Goal: Task Accomplishment & Management: Manage account settings

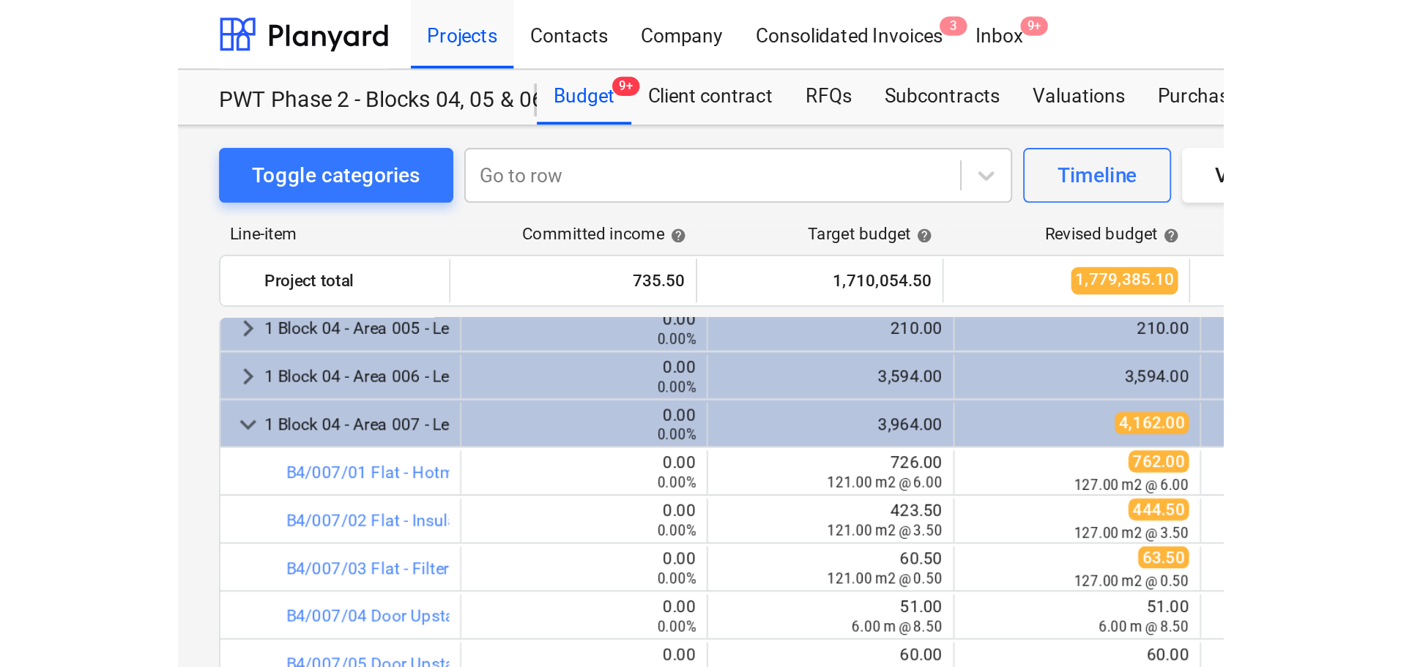
scroll to position [188, 0]
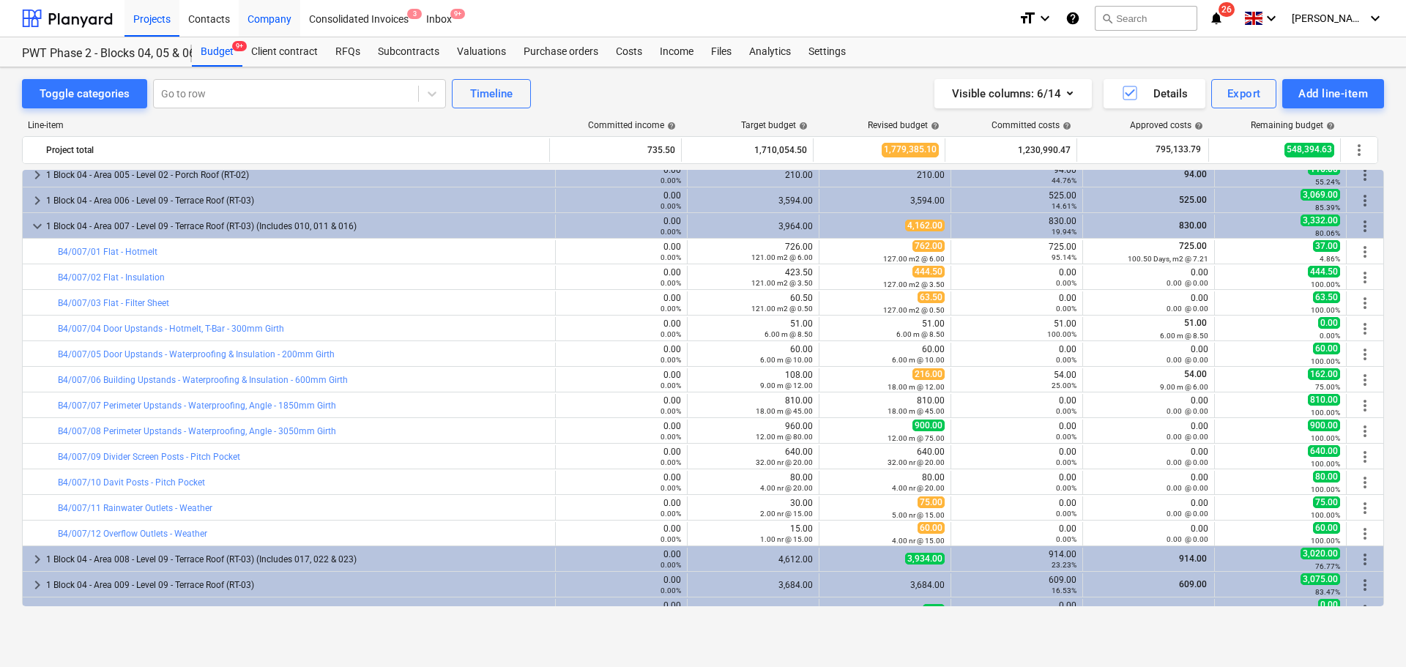
click at [279, 18] on div "Company" at bounding box center [270, 17] width 62 height 37
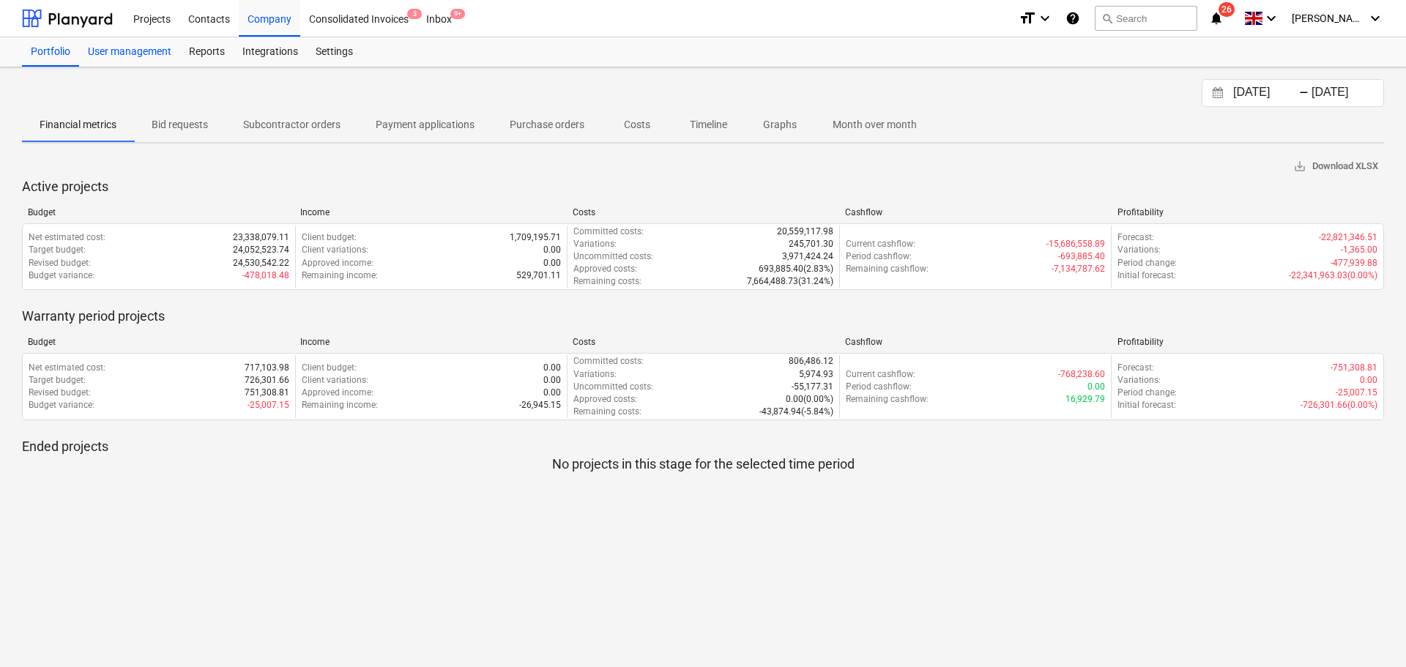
click at [114, 59] on div "User management" at bounding box center [129, 51] width 101 height 29
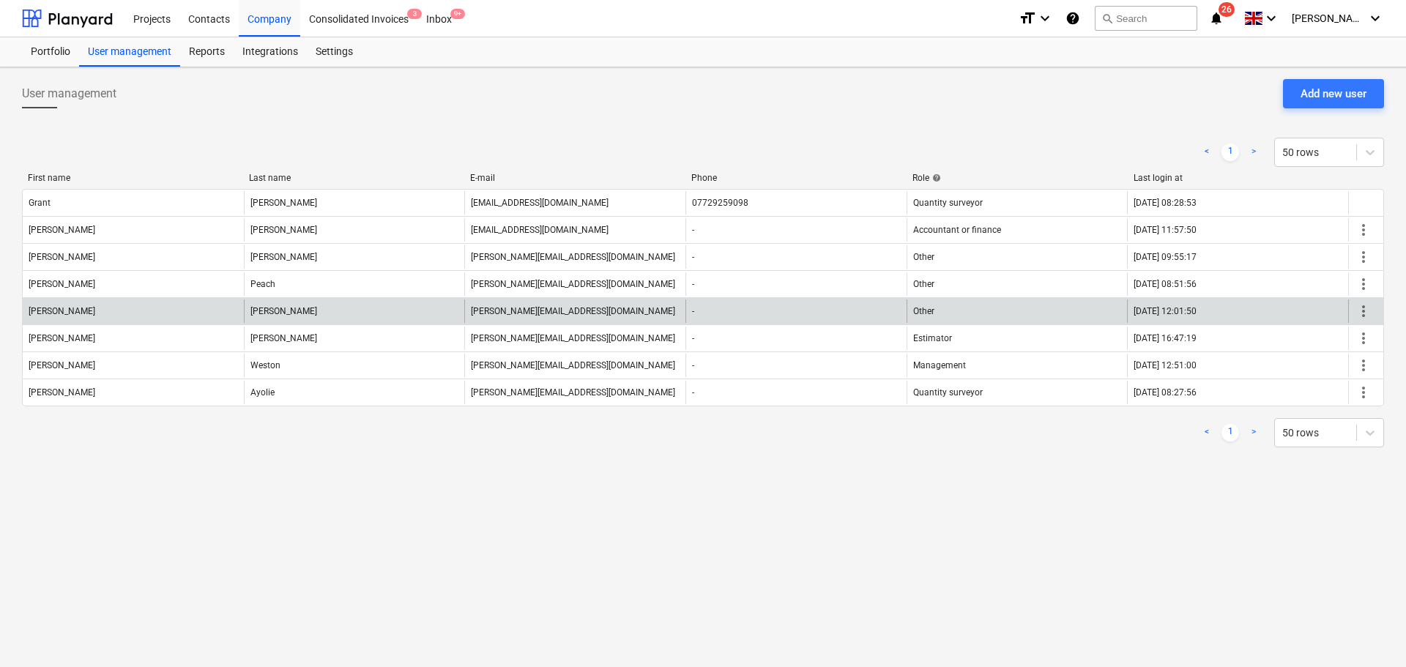
click at [1249, 312] on span "more_vert" at bounding box center [1364, 311] width 18 height 18
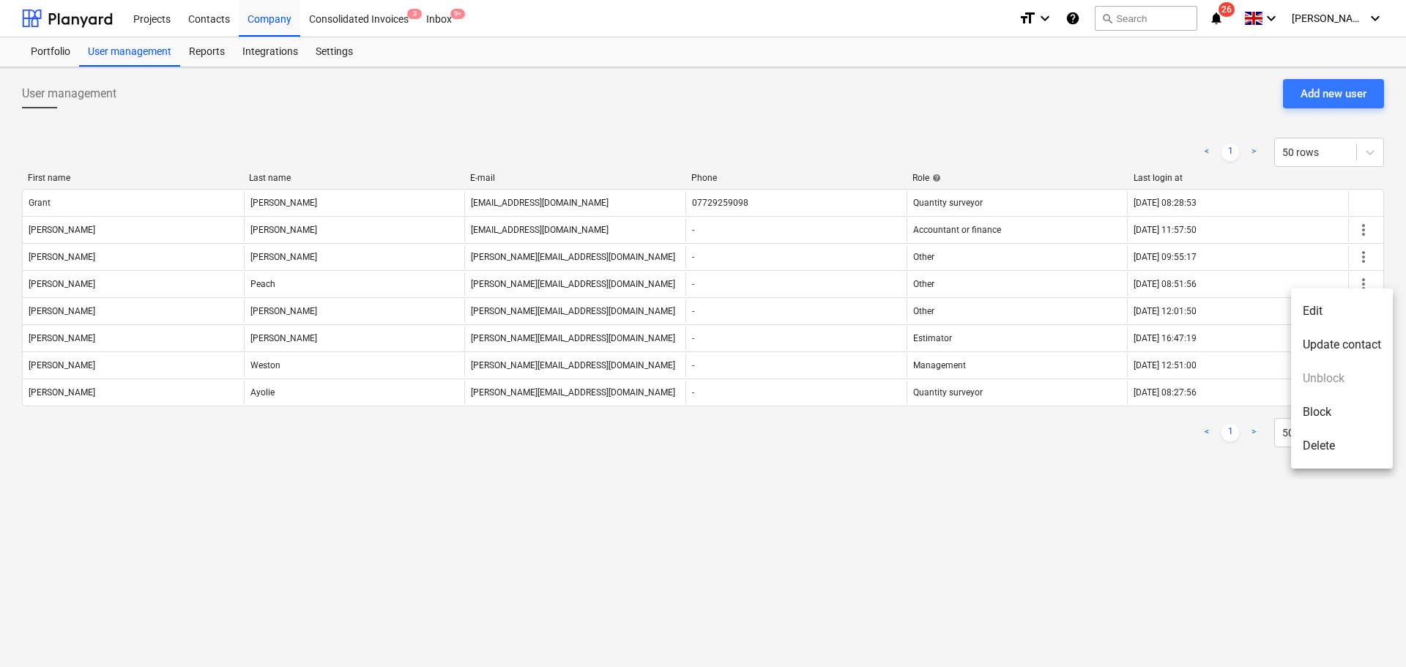
click at [1249, 316] on li "Edit" at bounding box center [1342, 311] width 102 height 34
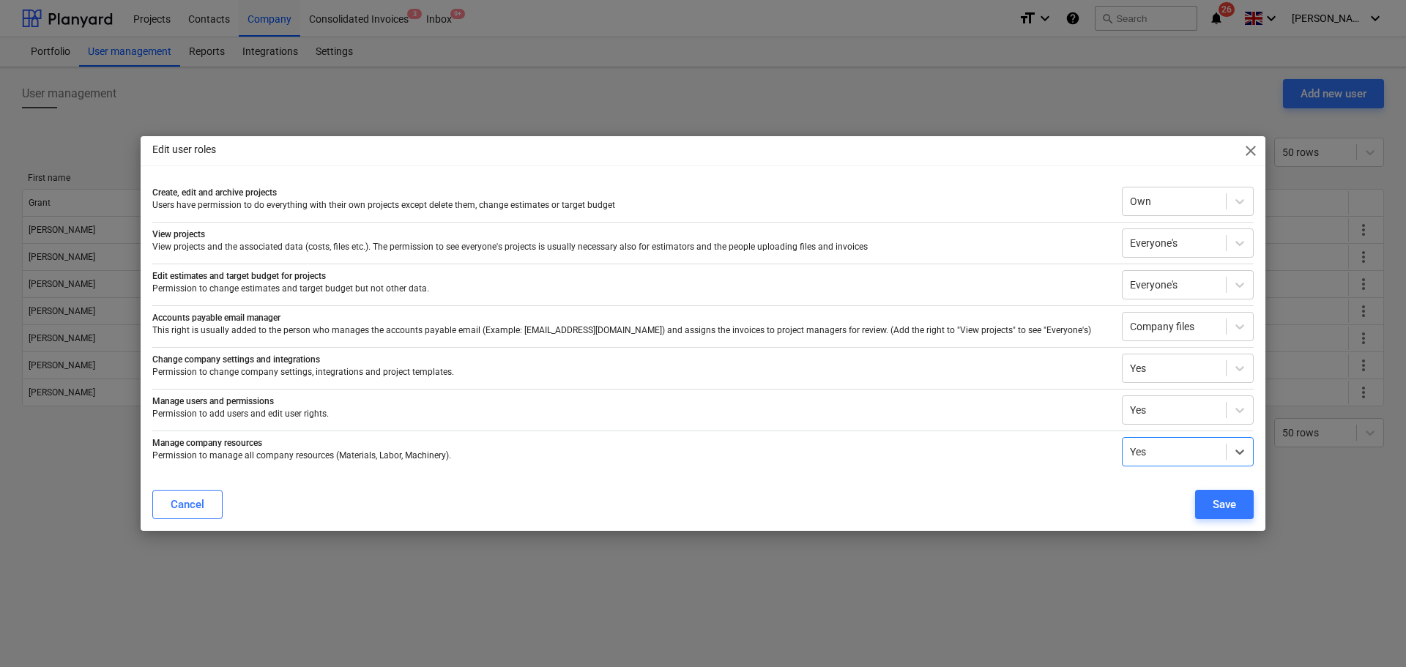
click at [636, 192] on p "Create, edit and archive projects" at bounding box center [631, 193] width 958 height 12
click at [1189, 196] on div at bounding box center [1174, 201] width 89 height 15
click at [1148, 271] on div "Own" at bounding box center [1188, 259] width 132 height 23
click at [1149, 207] on div at bounding box center [1174, 201] width 89 height 15
click at [1158, 283] on div "Everyone's" at bounding box center [1188, 283] width 132 height 23
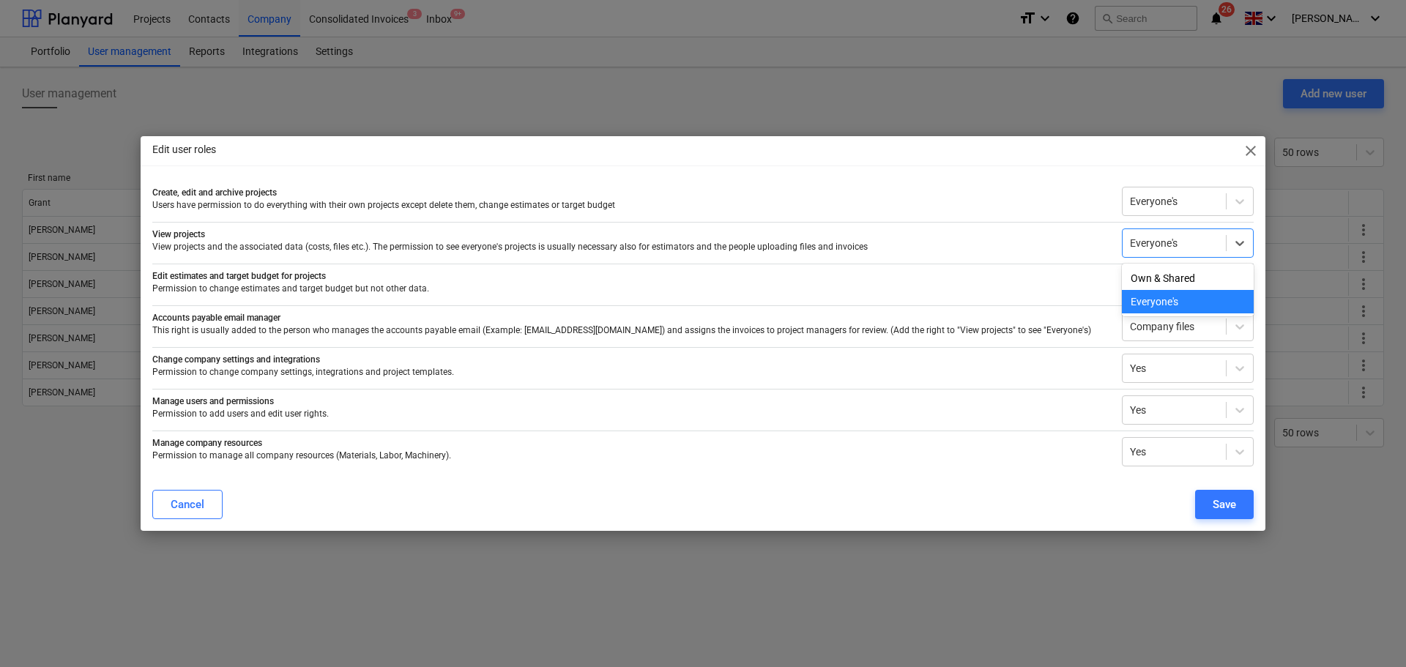
click at [1157, 246] on div at bounding box center [1174, 243] width 89 height 15
click at [1160, 303] on div "Everyone's" at bounding box center [1188, 301] width 132 height 23
click at [1156, 298] on div "Everyone's" at bounding box center [1188, 284] width 132 height 29
click at [1157, 344] on div "Everyone's" at bounding box center [1188, 343] width 132 height 23
click at [1151, 332] on div at bounding box center [1174, 326] width 89 height 15
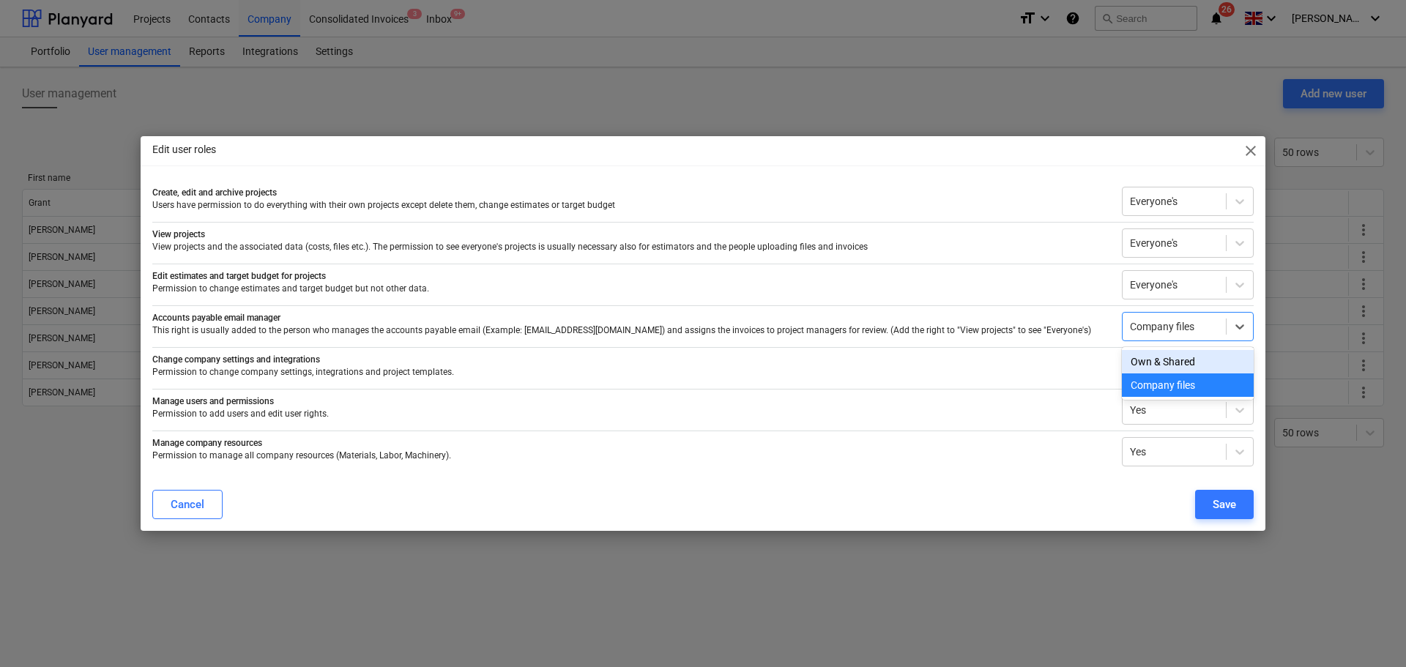
click at [1020, 330] on p "This right is usually added to the person who manages the accounts payable emai…" at bounding box center [631, 330] width 958 height 12
click at [1156, 338] on div "Company files" at bounding box center [1188, 326] width 132 height 29
click at [1182, 357] on div "Own & Shared" at bounding box center [1188, 361] width 132 height 23
click at [1036, 327] on p "This right is usually added to the person who manages the accounts payable emai…" at bounding box center [631, 330] width 958 height 12
click at [1040, 360] on p "Change company settings and integrations" at bounding box center [631, 360] width 958 height 12
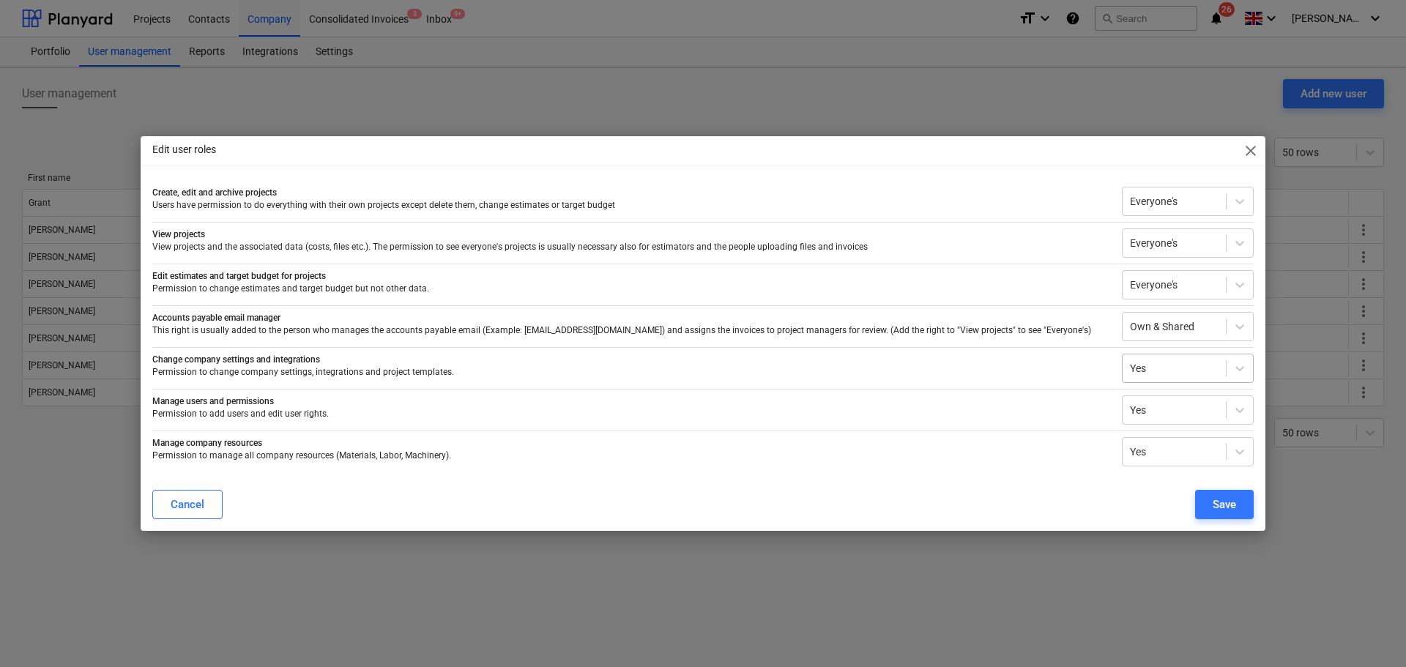
click at [1138, 375] on div at bounding box center [1174, 368] width 89 height 15
click at [1070, 378] on p "Permission to change company settings, integrations and project templates." at bounding box center [631, 372] width 958 height 12
click at [1065, 409] on p "Permission to add users and edit user rights." at bounding box center [631, 414] width 958 height 12
click at [1166, 409] on div at bounding box center [1174, 410] width 89 height 15
click at [1145, 449] on div "No" at bounding box center [1188, 444] width 132 height 23
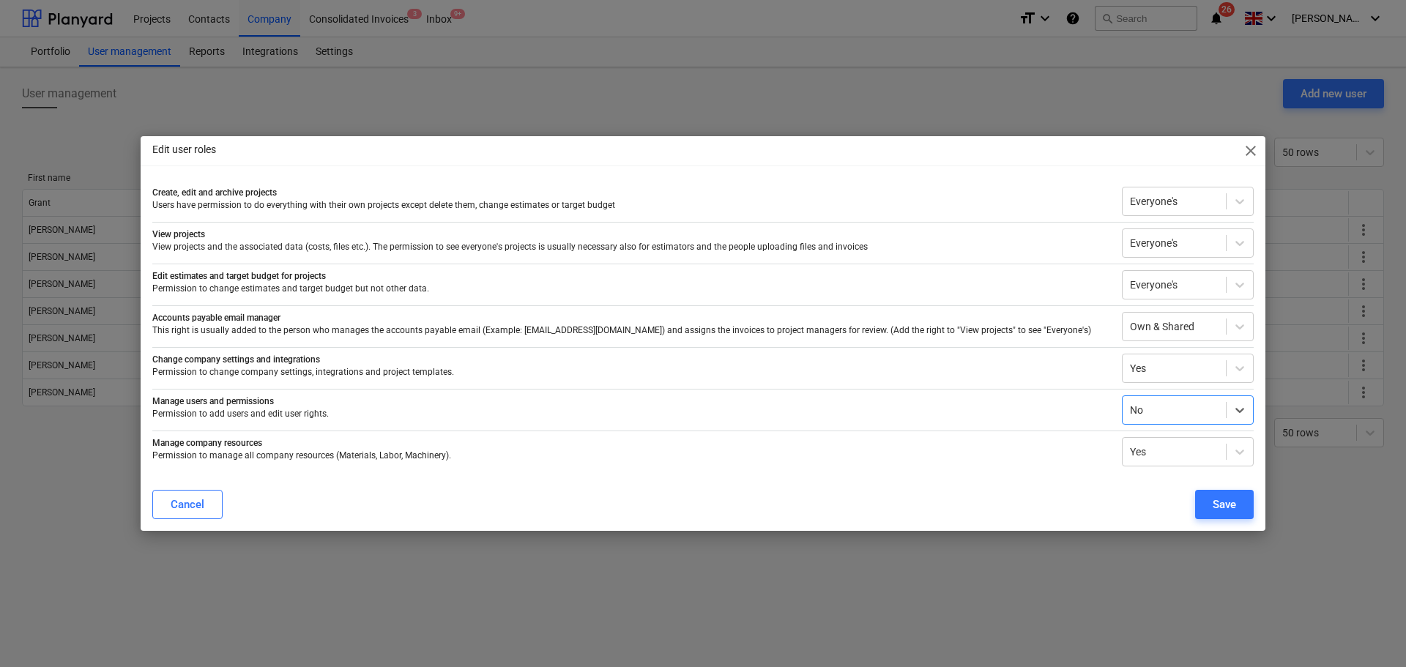
click at [1047, 440] on p "Manage company resources" at bounding box center [631, 443] width 958 height 12
click at [1147, 455] on div at bounding box center [1174, 451] width 89 height 15
click at [1054, 459] on p "Permission to manage all company resources (Materials, Labor, Machinery)." at bounding box center [631, 456] width 958 height 12
click at [1115, 492] on div "Cancel Save" at bounding box center [702, 504] width 1101 height 29
click at [1205, 506] on button "Save" at bounding box center [1224, 504] width 59 height 29
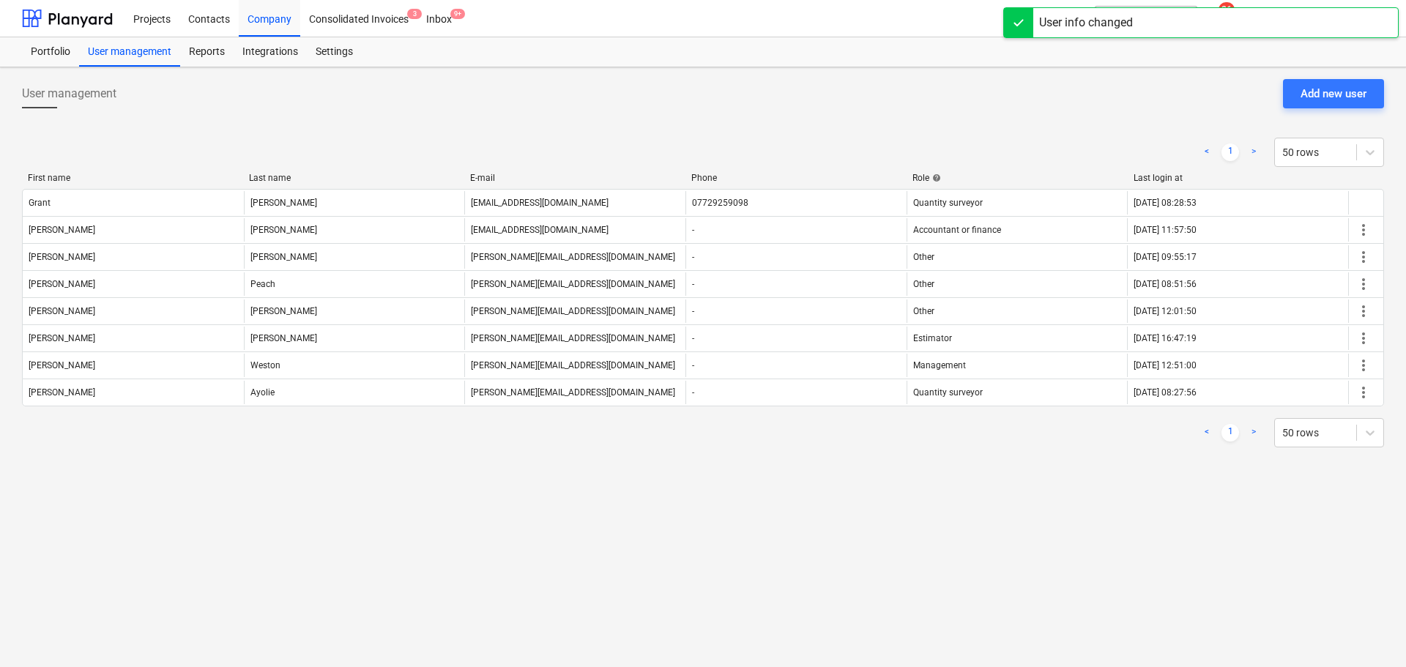
click at [611, 97] on div "User management Add new user" at bounding box center [703, 99] width 1362 height 41
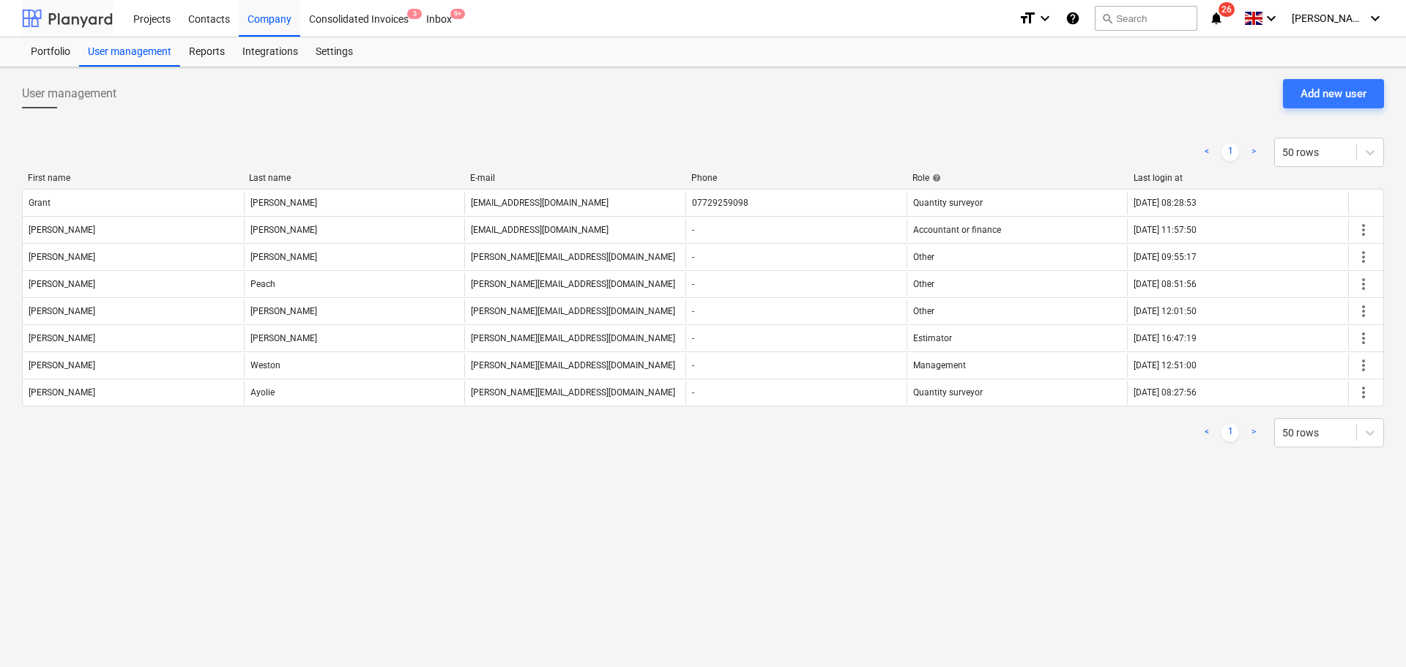
click at [87, 21] on div at bounding box center [67, 18] width 91 height 37
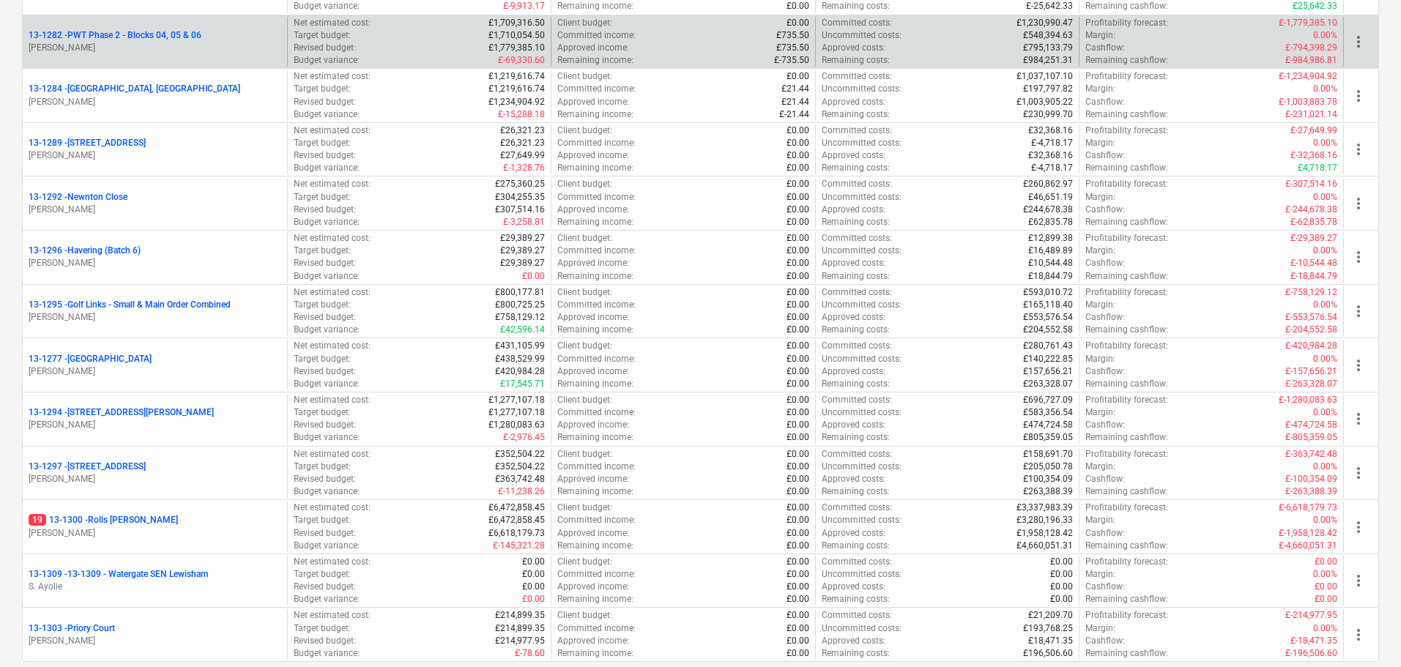
scroll to position [1538, 0]
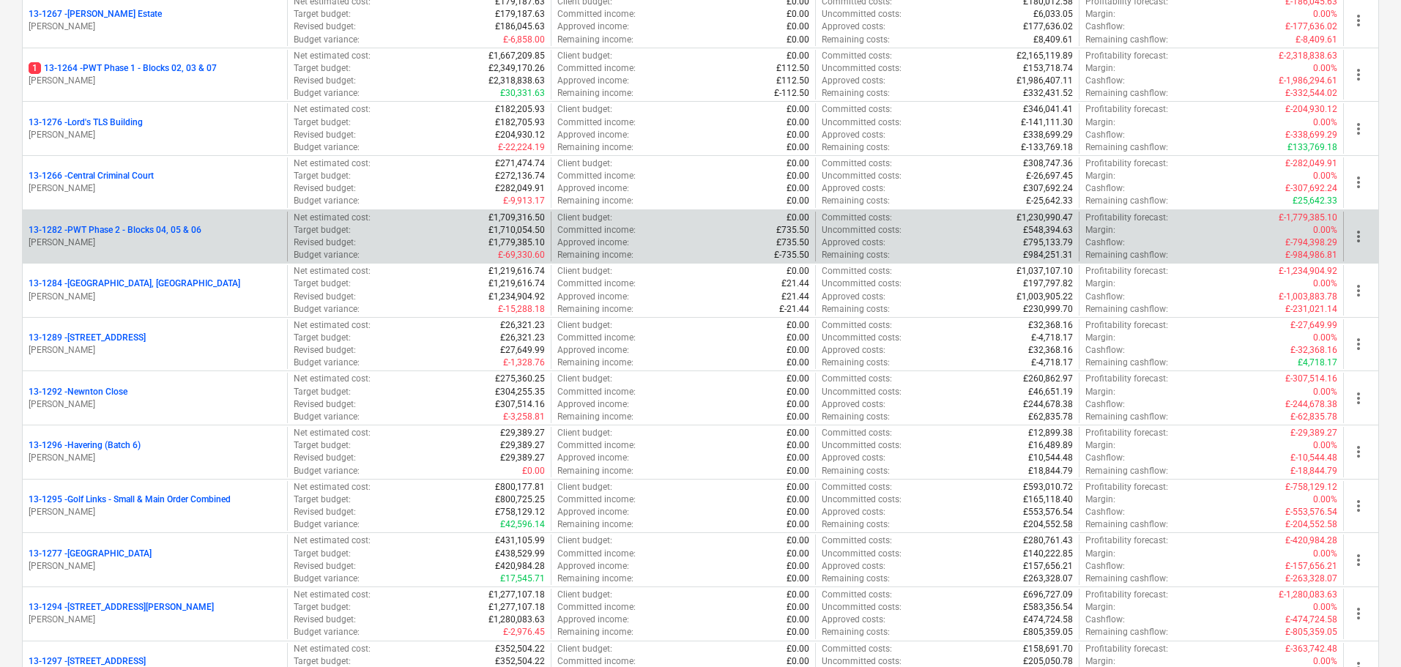
click at [193, 231] on p "13-1282 - PWT Phase 2 - Blocks 04, 05 & 06" at bounding box center [115, 230] width 173 height 12
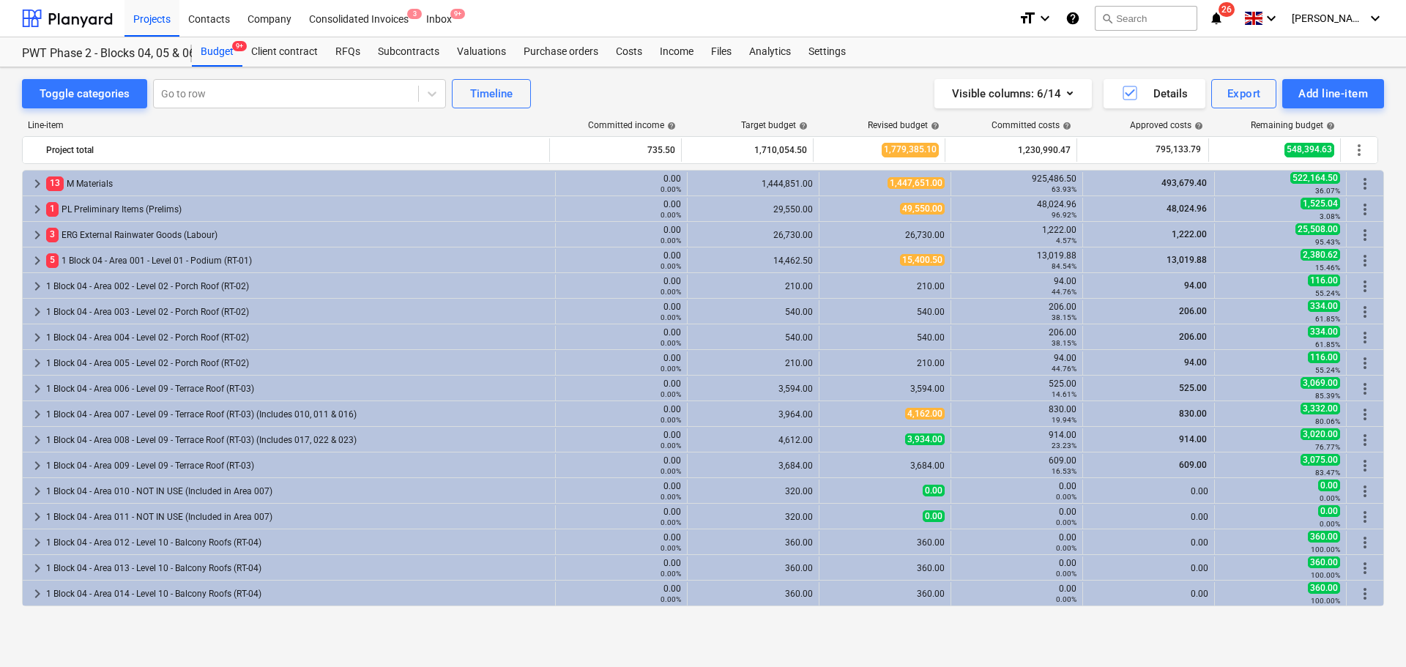
scroll to position [42, 0]
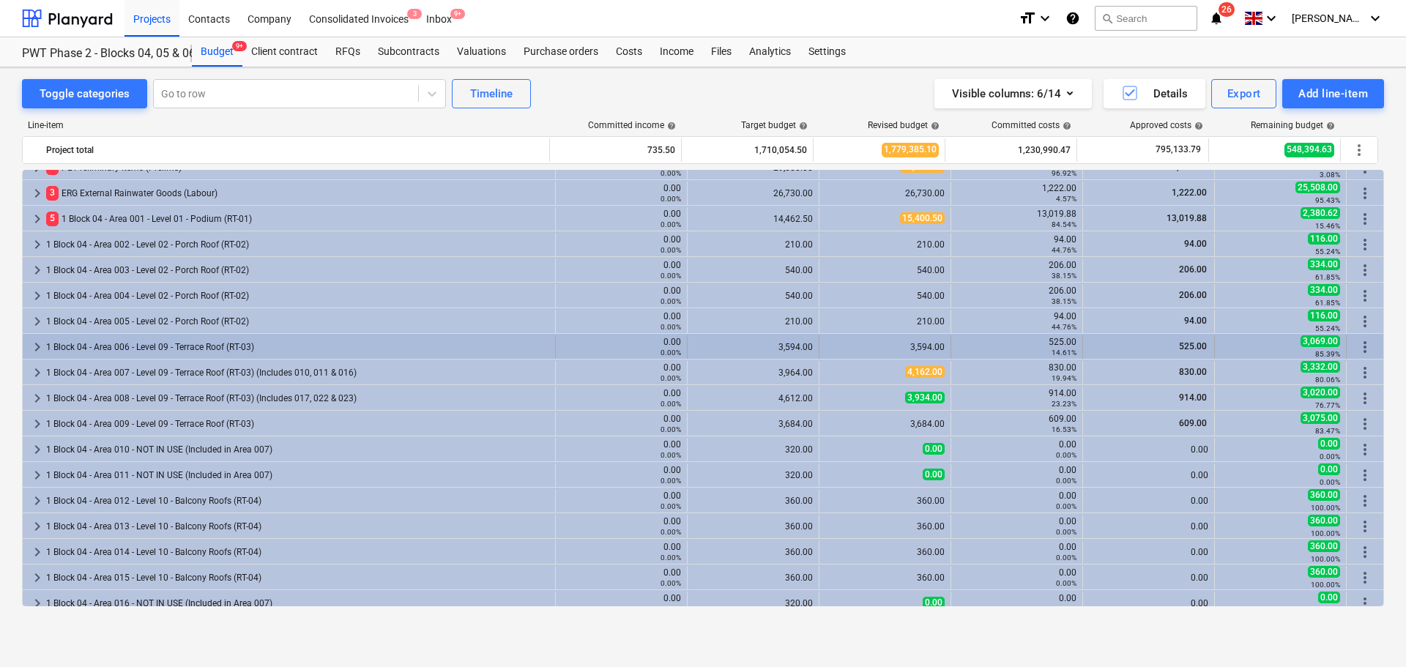
click at [147, 358] on div "1 Block 04 - Area 006 - Level 09 - Terrace Roof (RT-03)" at bounding box center [297, 346] width 503 height 23
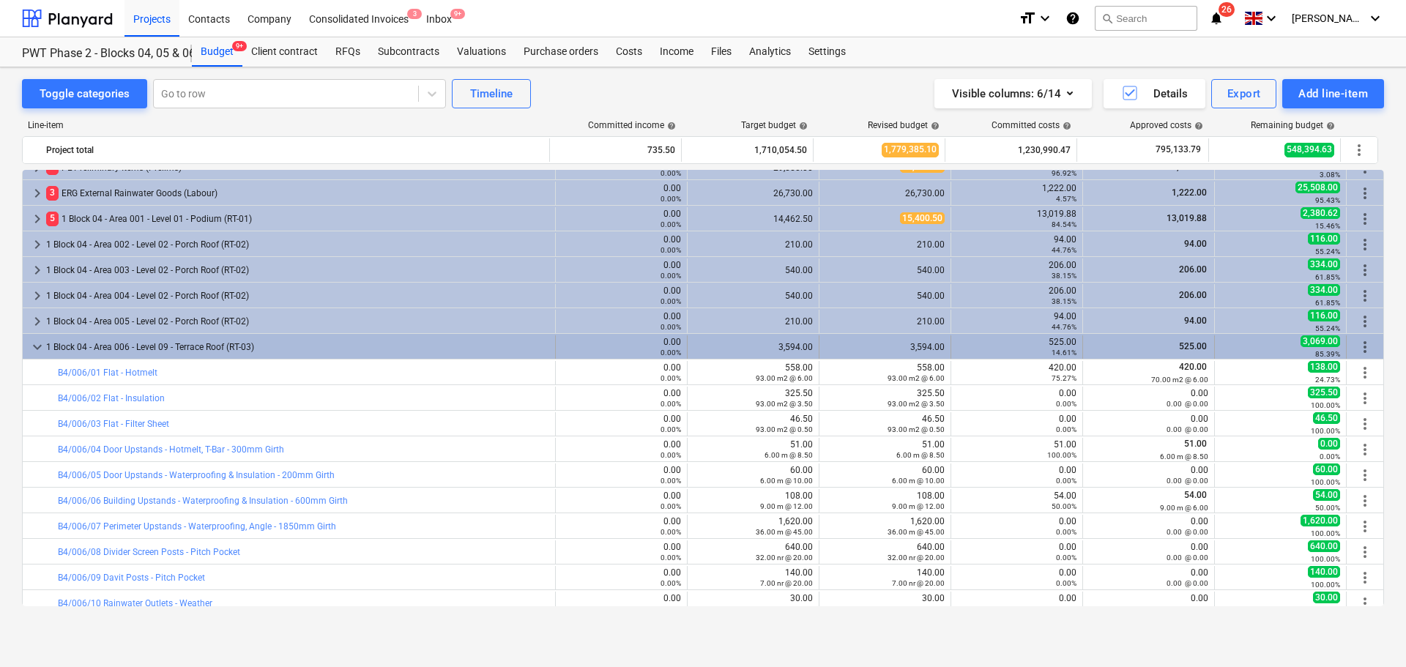
click at [149, 354] on div "1 Block 04 - Area 006 - Level 09 - Terrace Roof (RT-03)" at bounding box center [297, 346] width 503 height 23
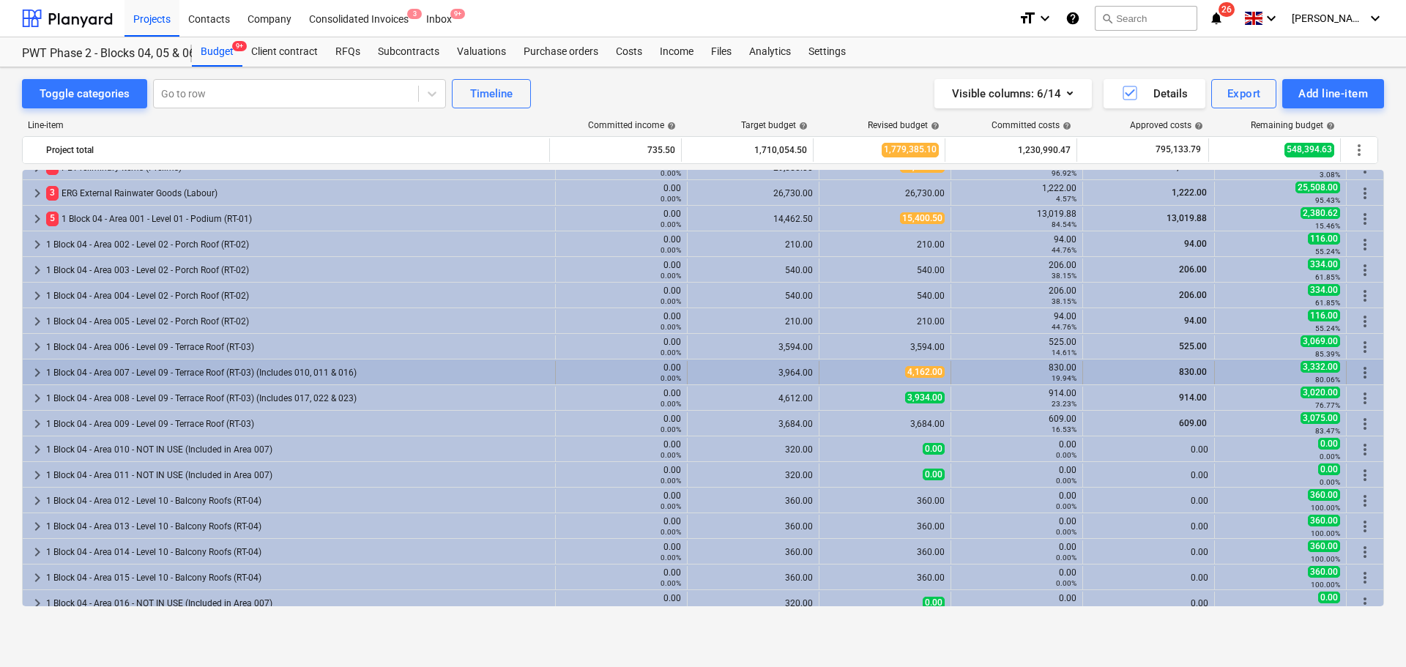
click at [151, 364] on div "1 Block 04 - Area 007 - Level 09 - Terrace Roof (RT-03) (Includes 010, 011 & 01…" at bounding box center [297, 372] width 503 height 23
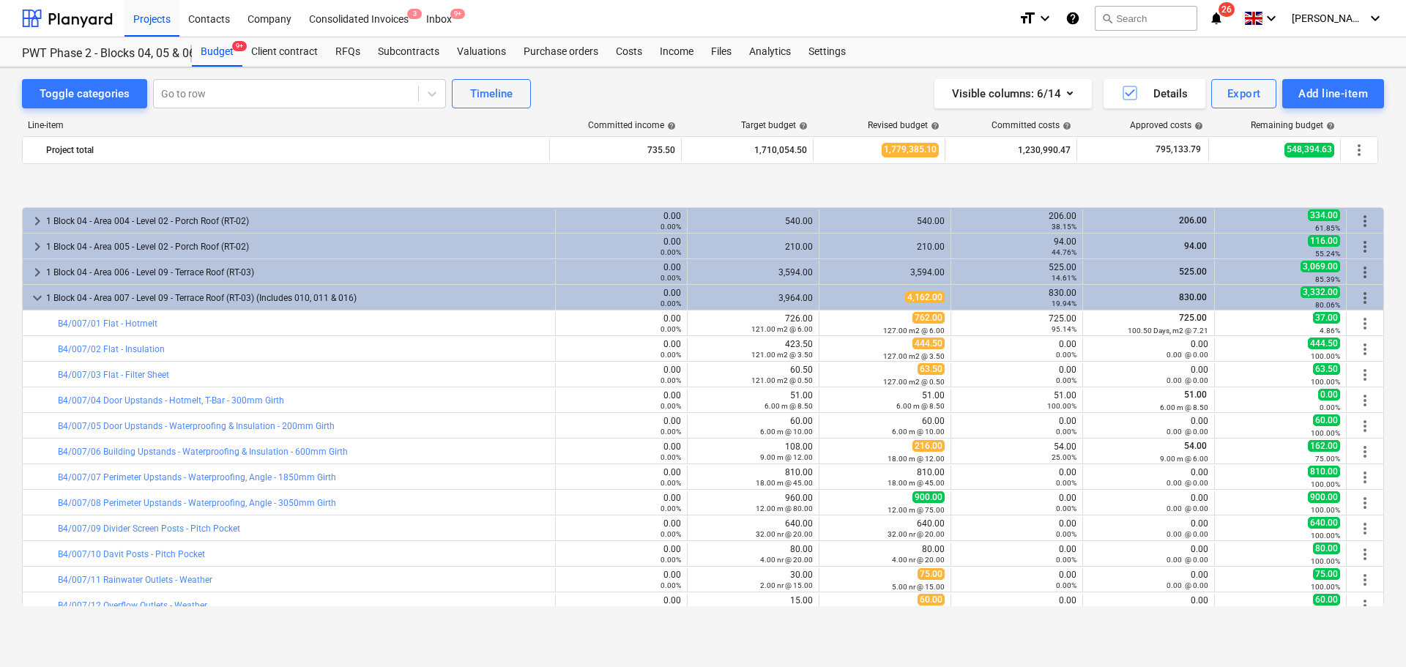
scroll to position [188, 0]
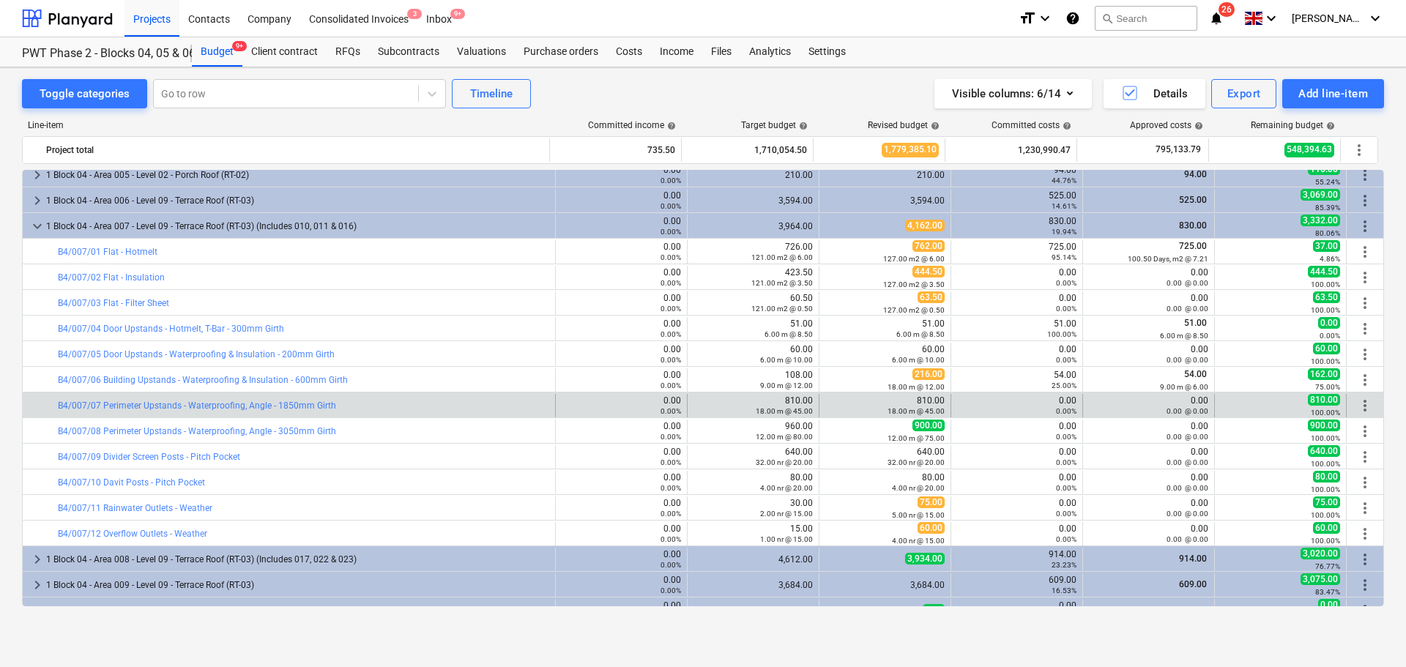
click at [370, 397] on div "bar_chart B4/007/07 Perimeter Upstands - Waterproofing, Angle - 1850mm Girth" at bounding box center [303, 405] width 491 height 23
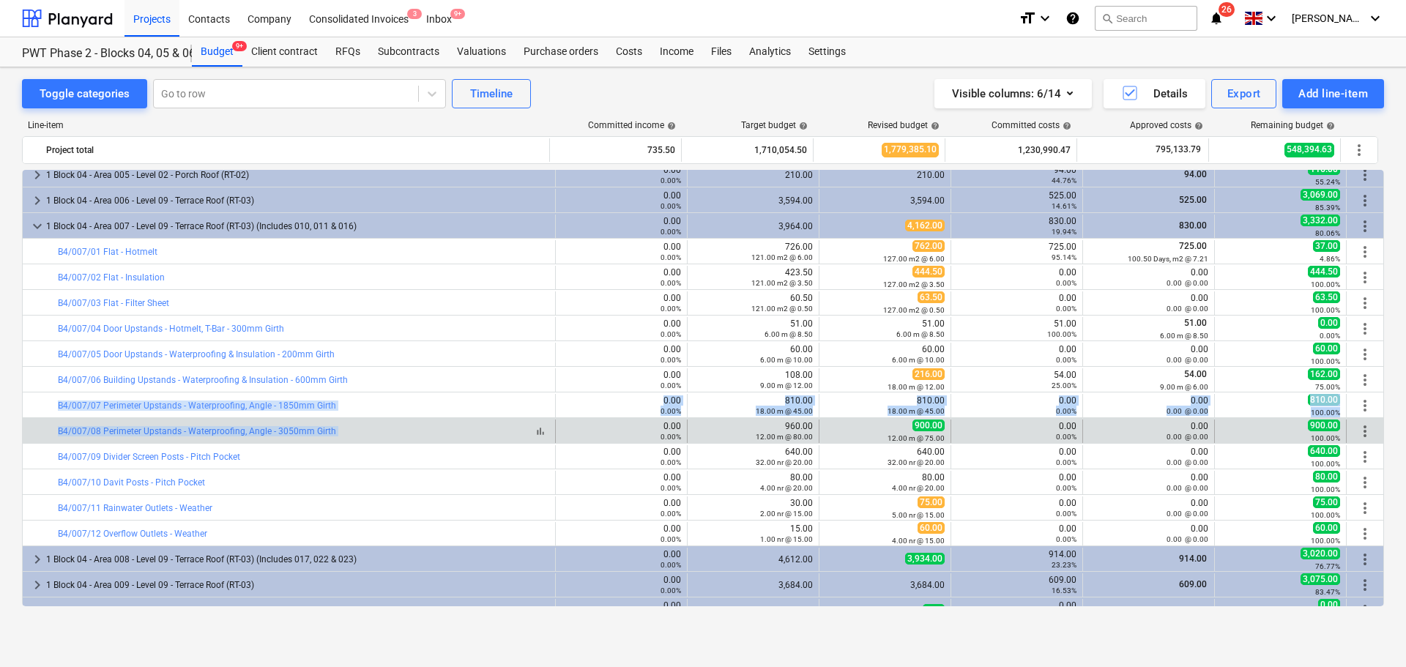
drag, startPoint x: 370, startPoint y: 397, endPoint x: 393, endPoint y: 428, distance: 38.8
click at [393, 428] on div "bar_chart B4/007/08 Perimeter Upstands - Waterproofing, Angle - 3050mm Girth" at bounding box center [303, 431] width 491 height 10
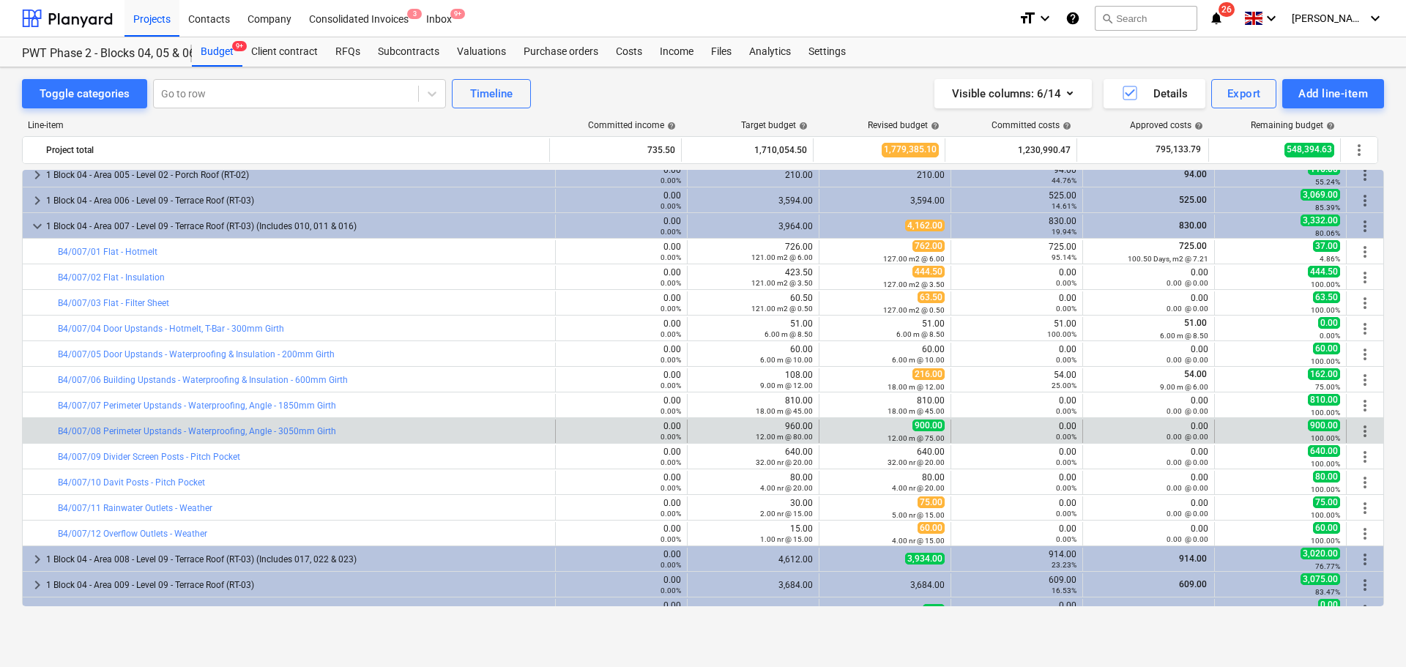
click at [1249, 430] on span "more_vert" at bounding box center [1365, 431] width 18 height 18
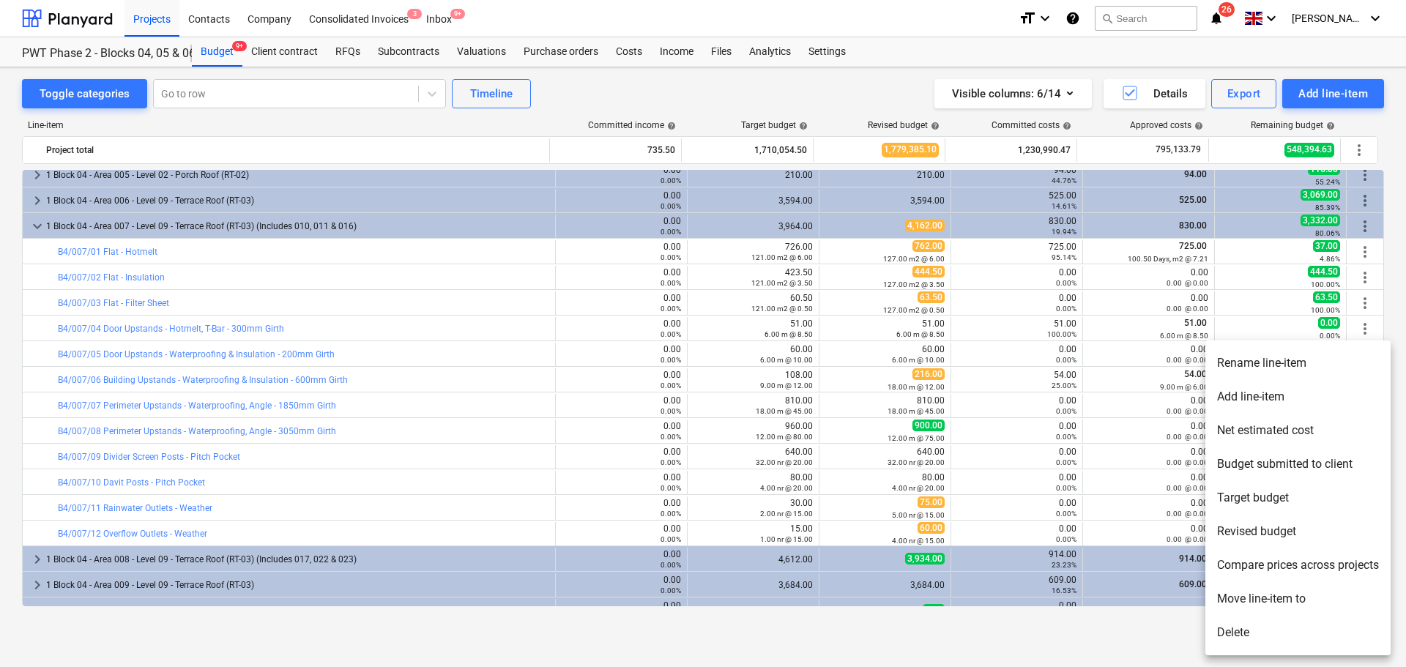
click at [1249, 367] on li "Rename line-item" at bounding box center [1297, 363] width 185 height 34
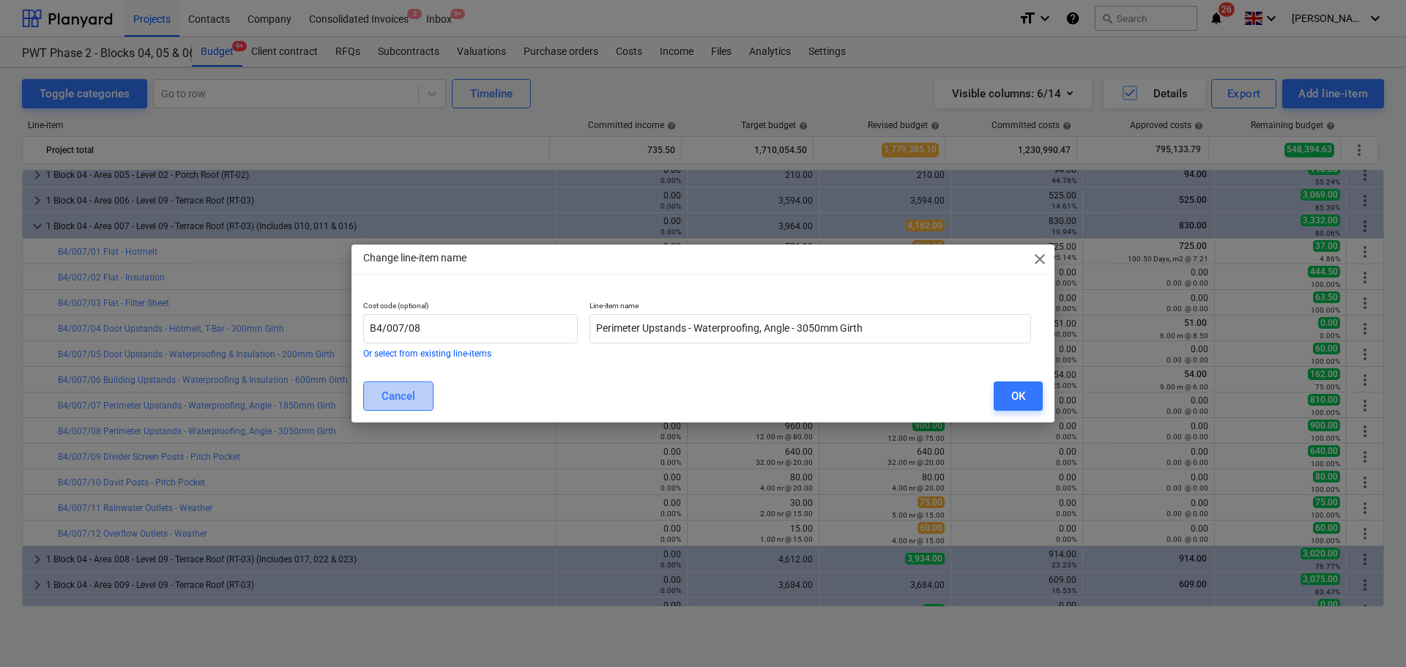
click at [392, 381] on button "Cancel" at bounding box center [398, 395] width 70 height 29
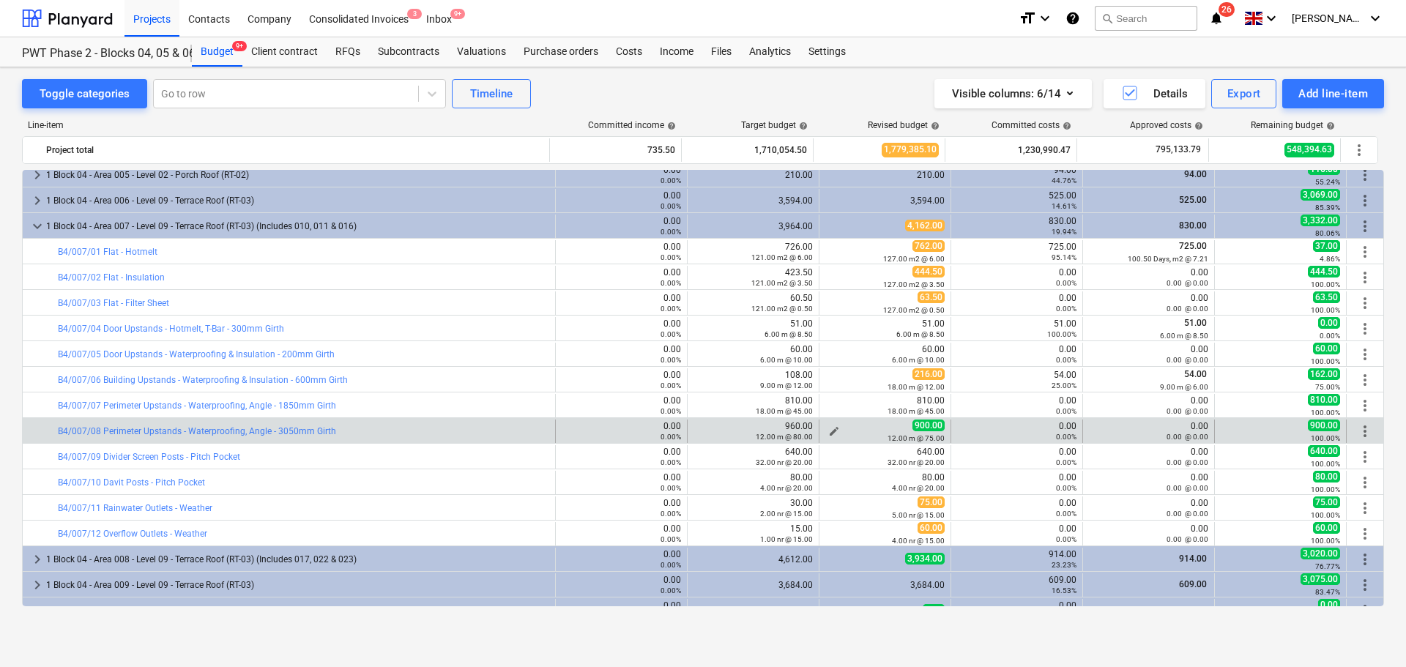
click at [830, 425] on span "edit" at bounding box center [834, 431] width 12 height 12
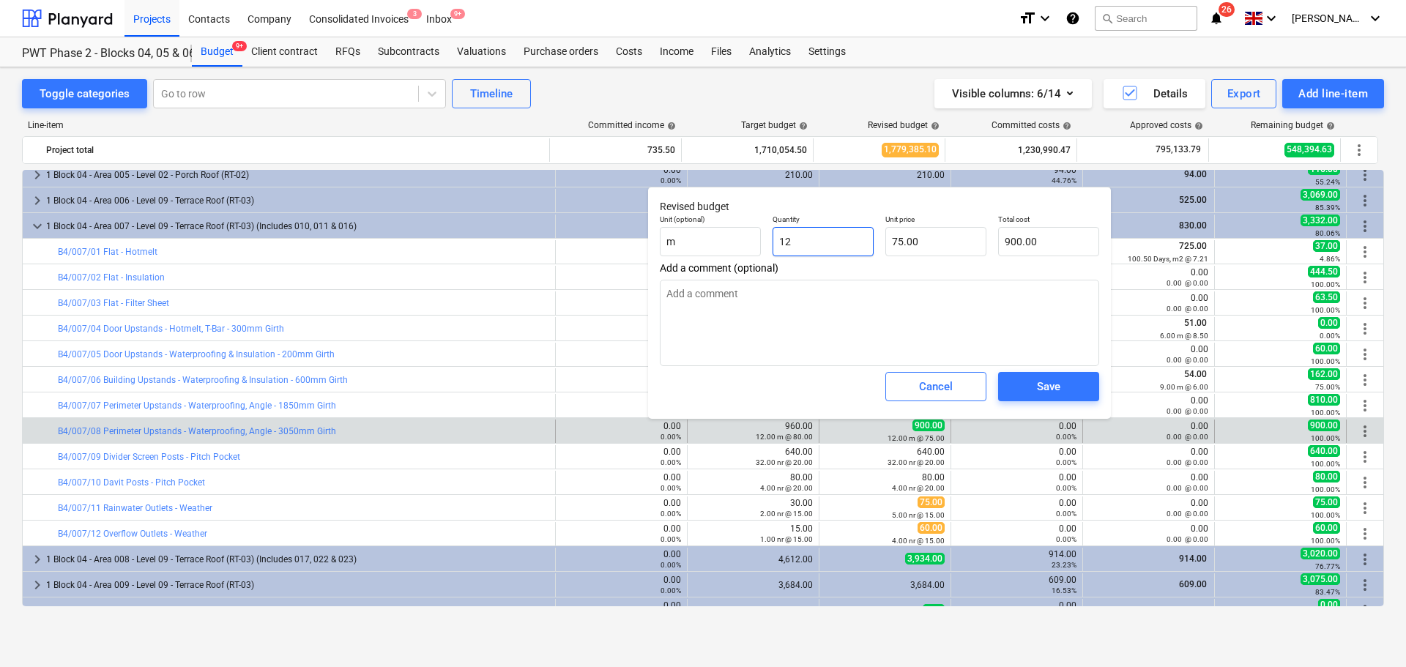
click at [836, 240] on input "12" at bounding box center [822, 241] width 101 height 29
type input "0"
type textarea "x"
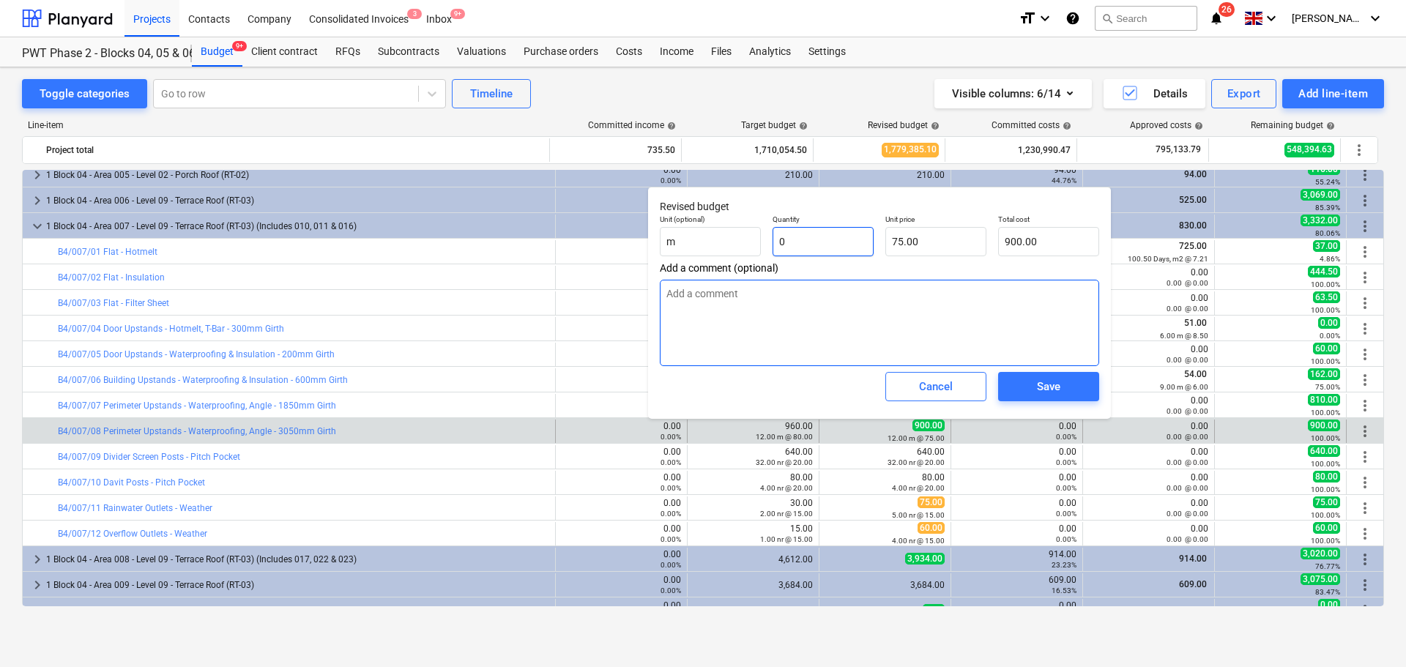
type input "0.00"
type input "75"
type textarea "x"
click at [953, 242] on input "75" at bounding box center [935, 241] width 101 height 29
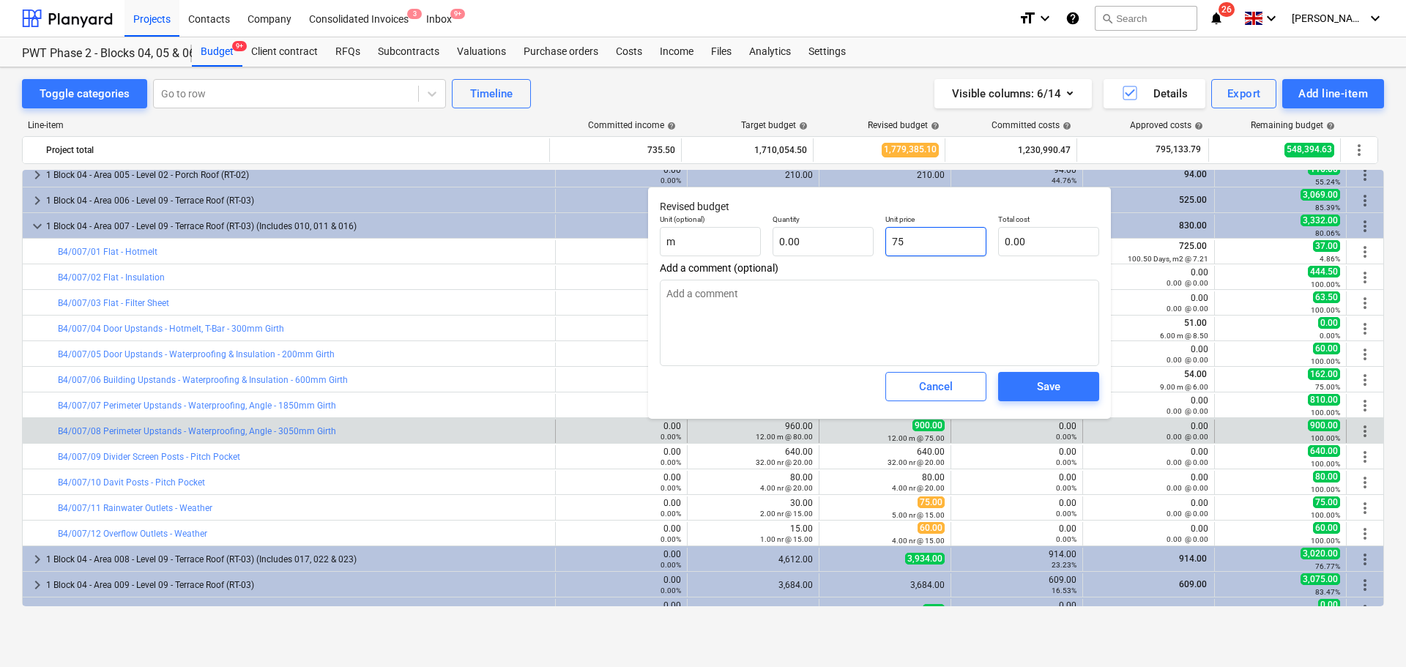
click at [953, 242] on input "75" at bounding box center [935, 241] width 101 height 29
type input "0"
type textarea "x"
type input "0.00"
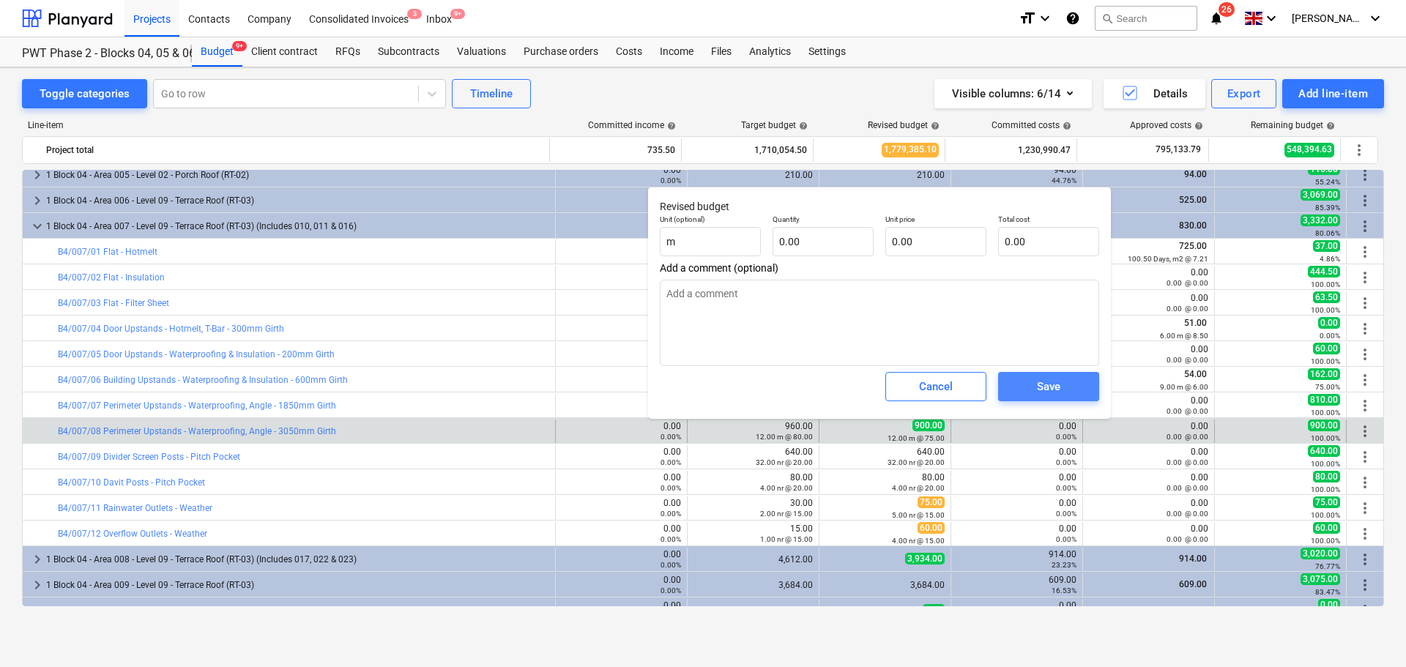
click at [1035, 398] on button "Save" at bounding box center [1048, 386] width 101 height 29
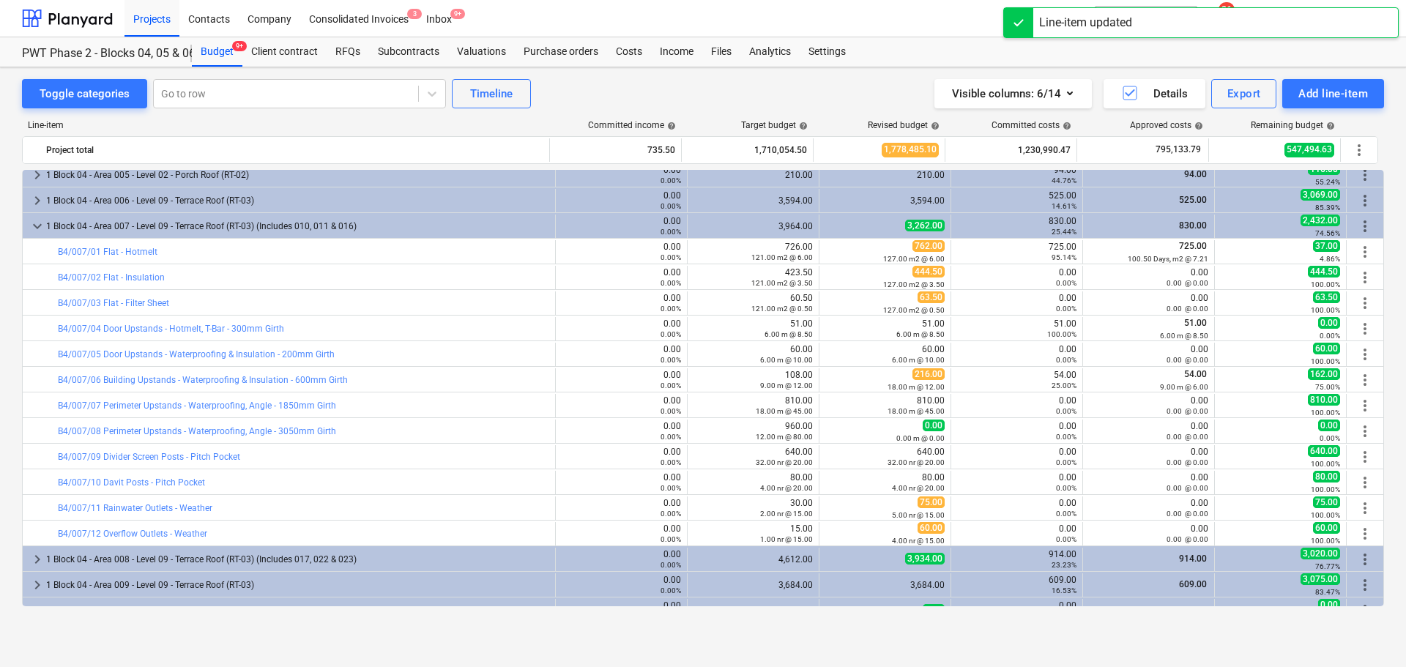
click at [828, 401] on span "edit" at bounding box center [834, 406] width 12 height 12
type textarea "x"
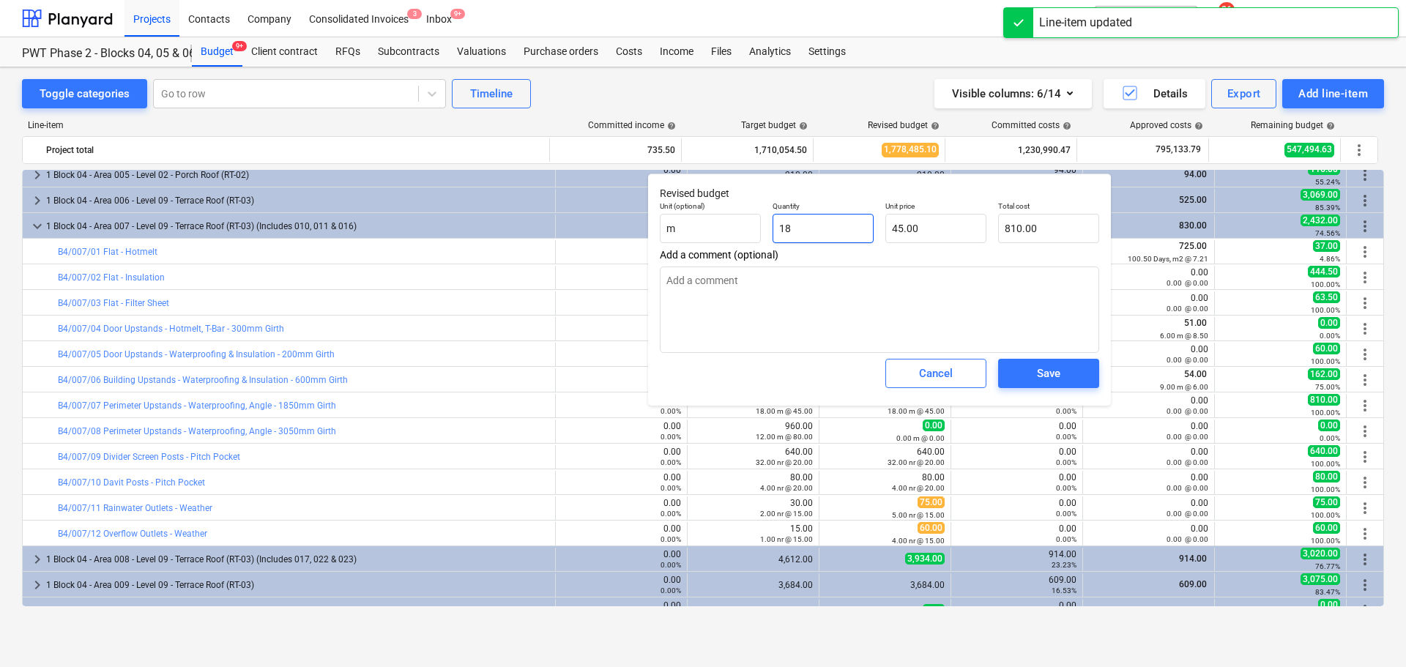
type input "18"
click at [846, 226] on input "18" at bounding box center [822, 228] width 101 height 29
type textarea "x"
type input "4"
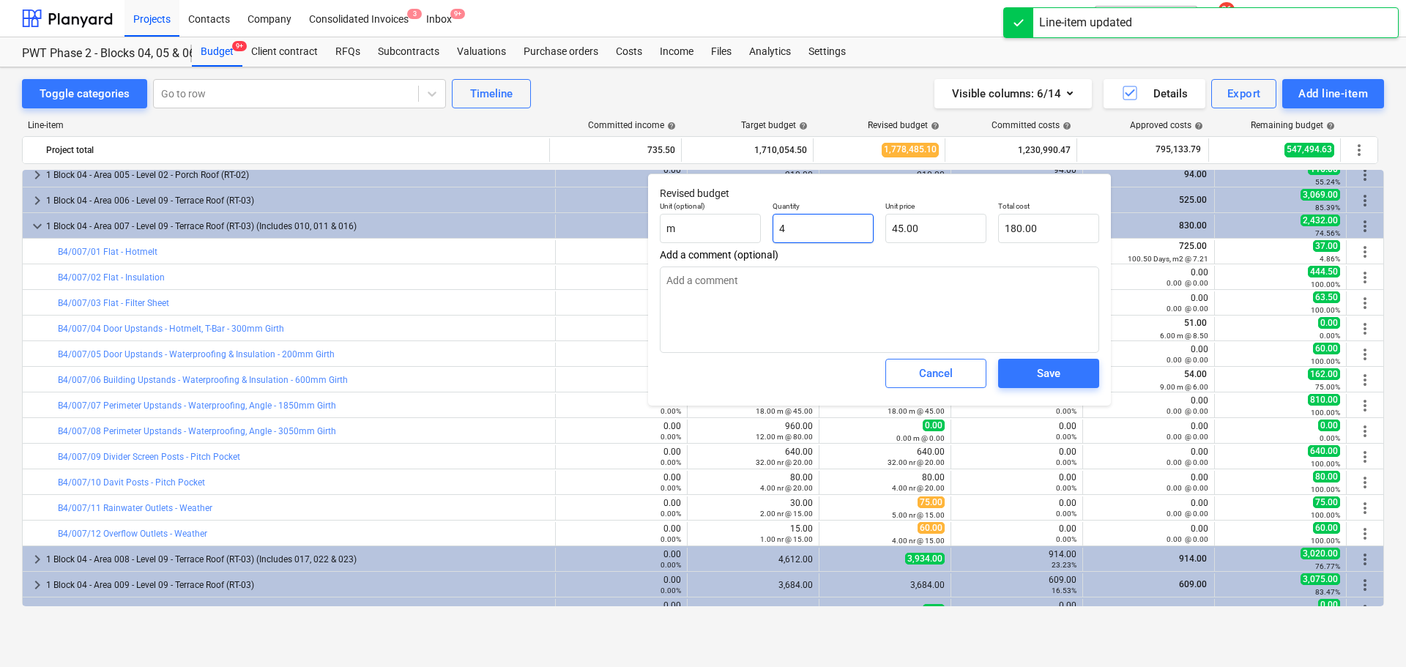
type input "180.00"
type textarea "x"
type input "42"
type input "1,890.00"
type input "42"
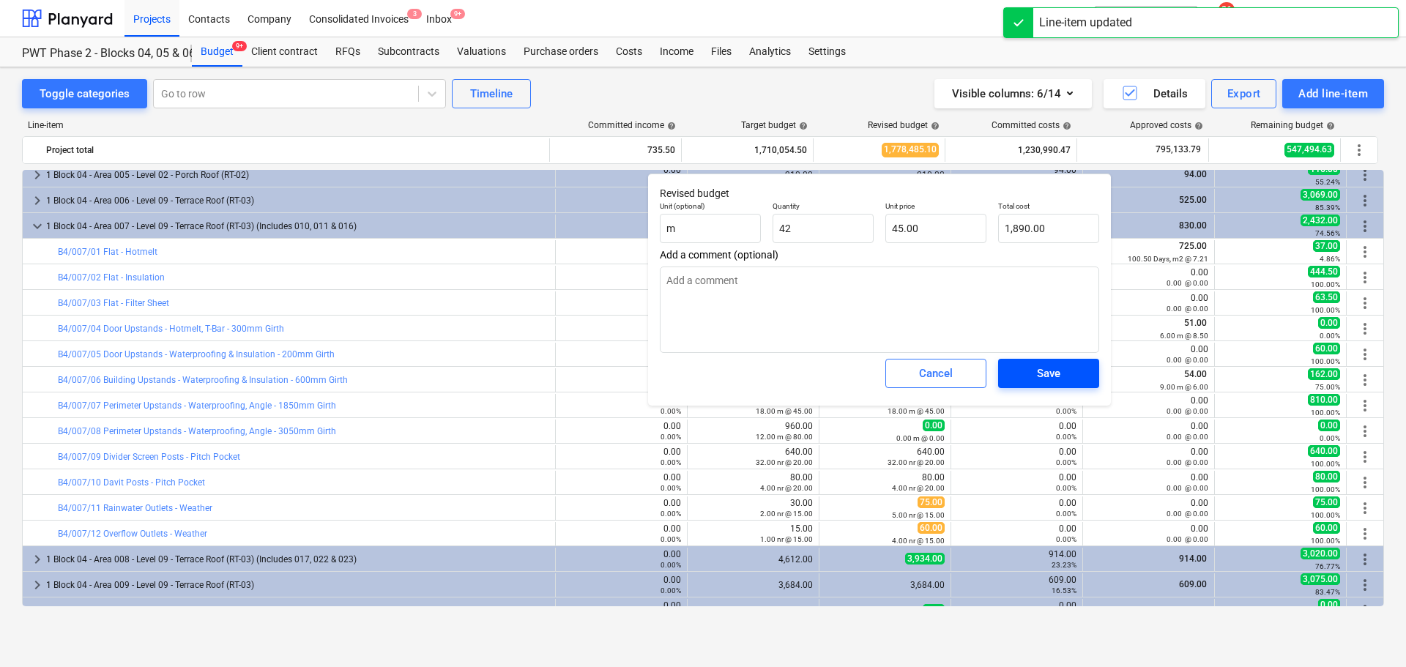
type textarea "x"
type input "42.00"
click at [1032, 377] on span "Save" at bounding box center [1049, 373] width 66 height 19
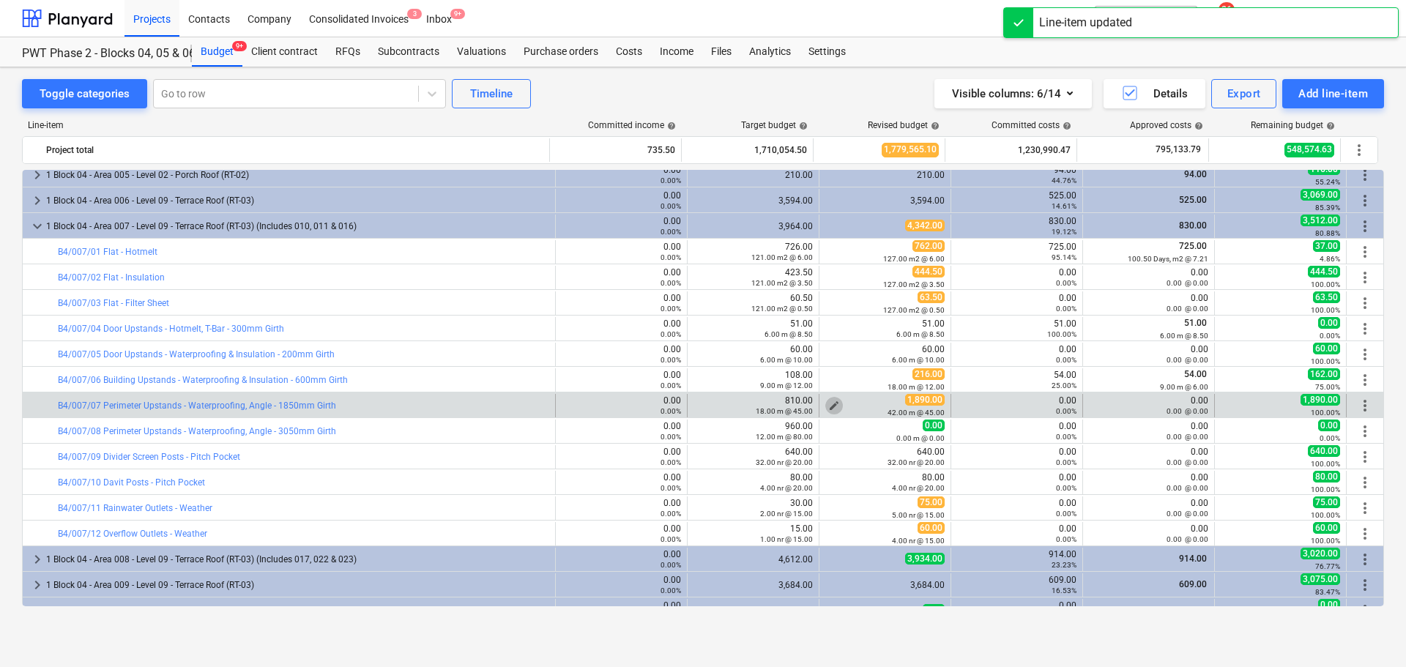
click at [830, 403] on span "edit" at bounding box center [834, 406] width 12 height 12
type textarea "x"
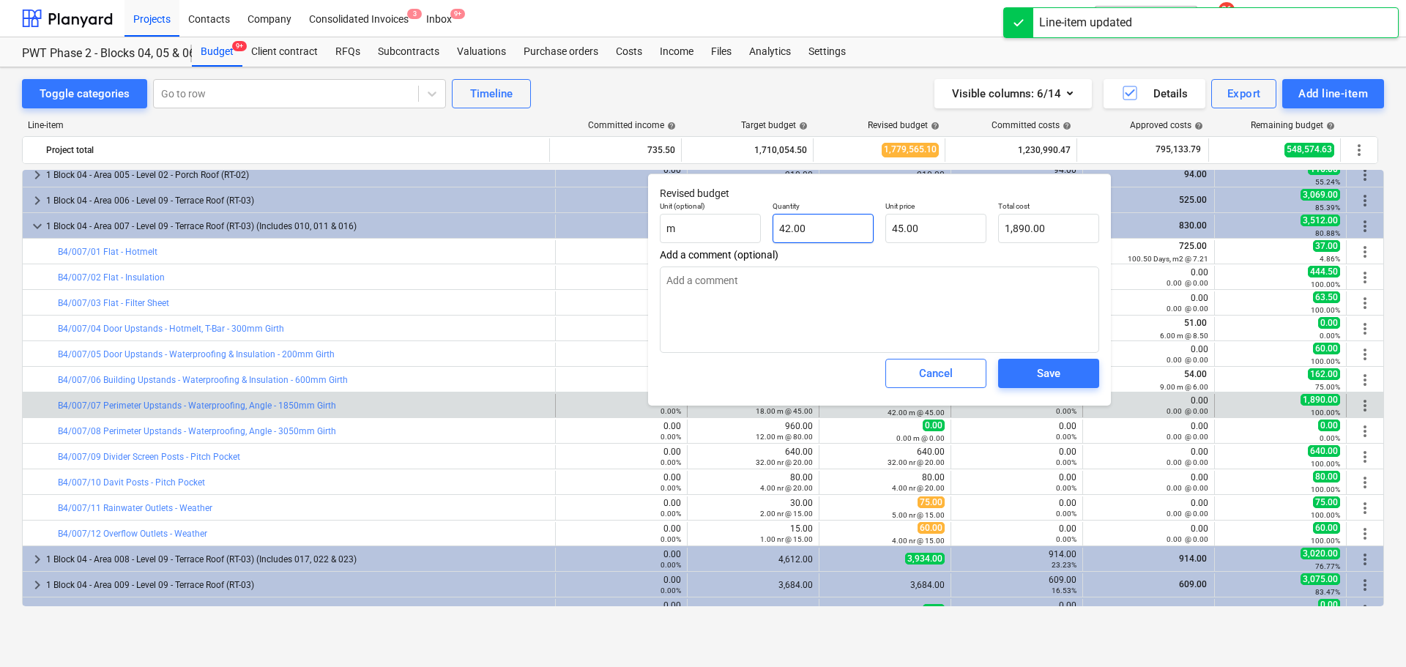
type input "42"
click at [844, 230] on input "42" at bounding box center [822, 228] width 101 height 29
type textarea "x"
type input "4"
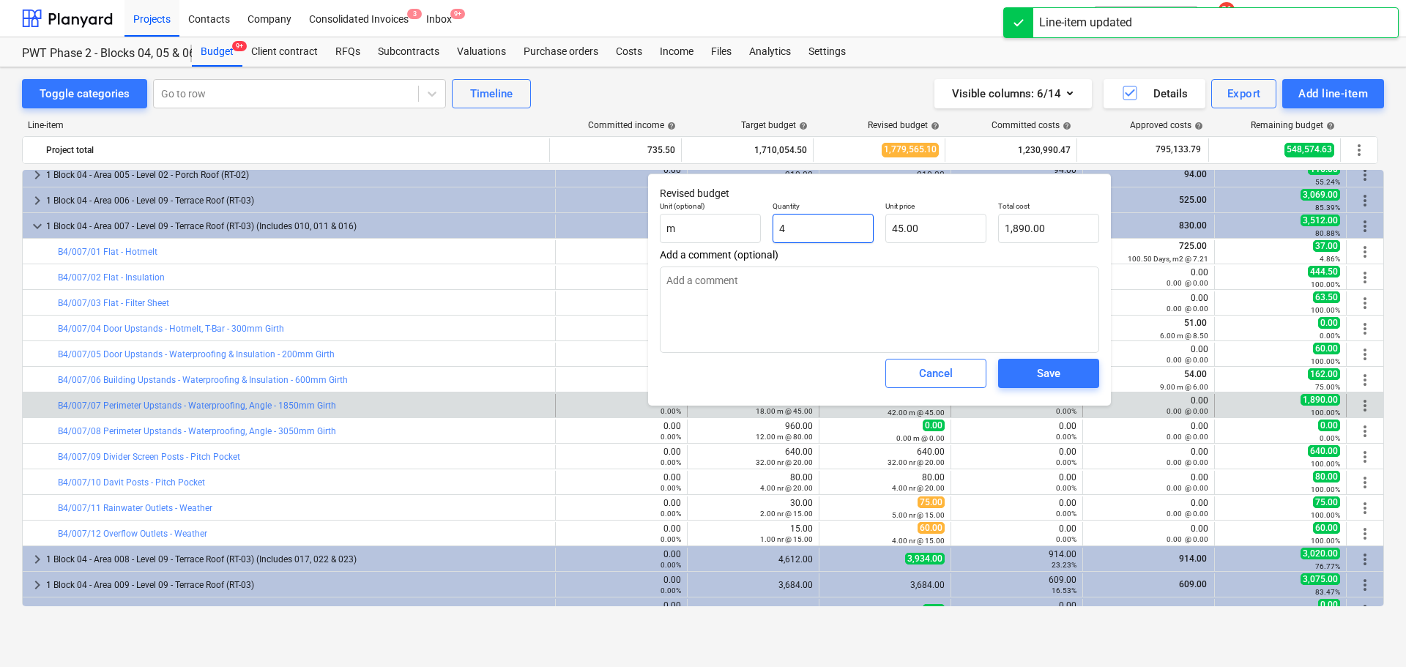
type input "180.00"
type textarea "x"
type input "43"
type input "1,935.00"
type input "43"
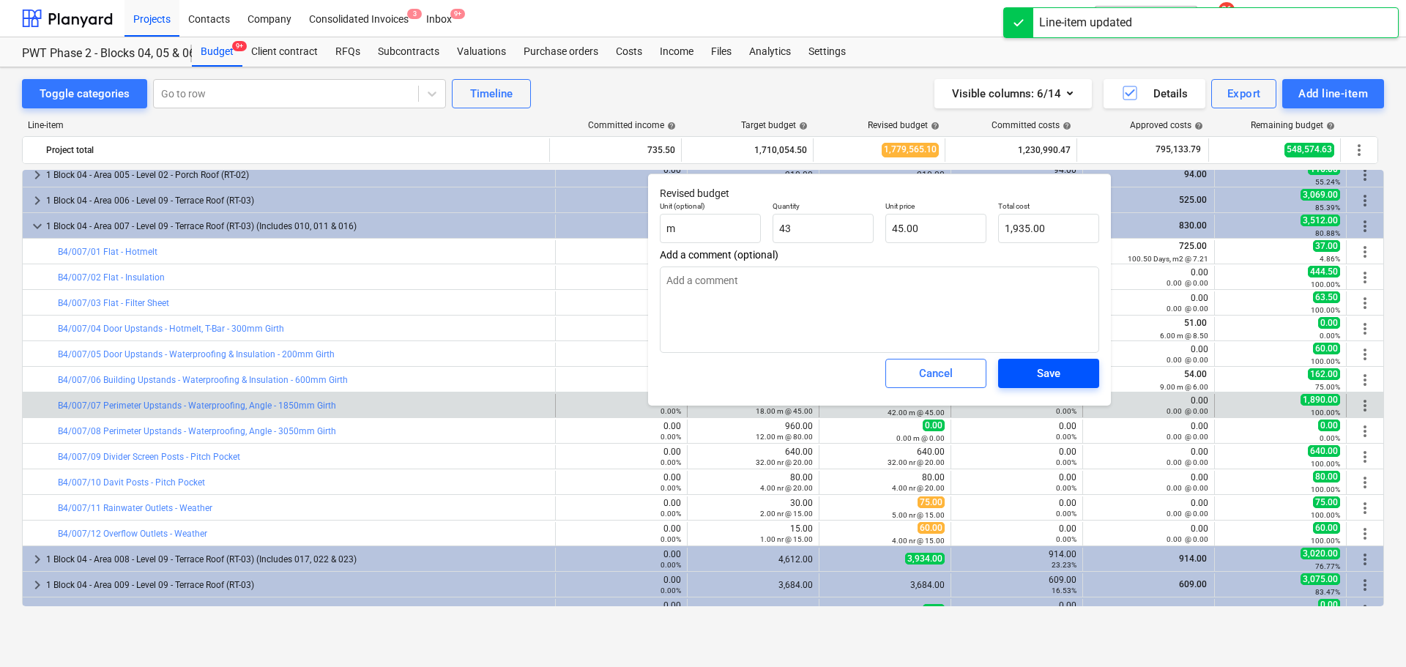
type textarea "x"
type input "43.00"
click at [1069, 379] on span "Save" at bounding box center [1049, 373] width 66 height 19
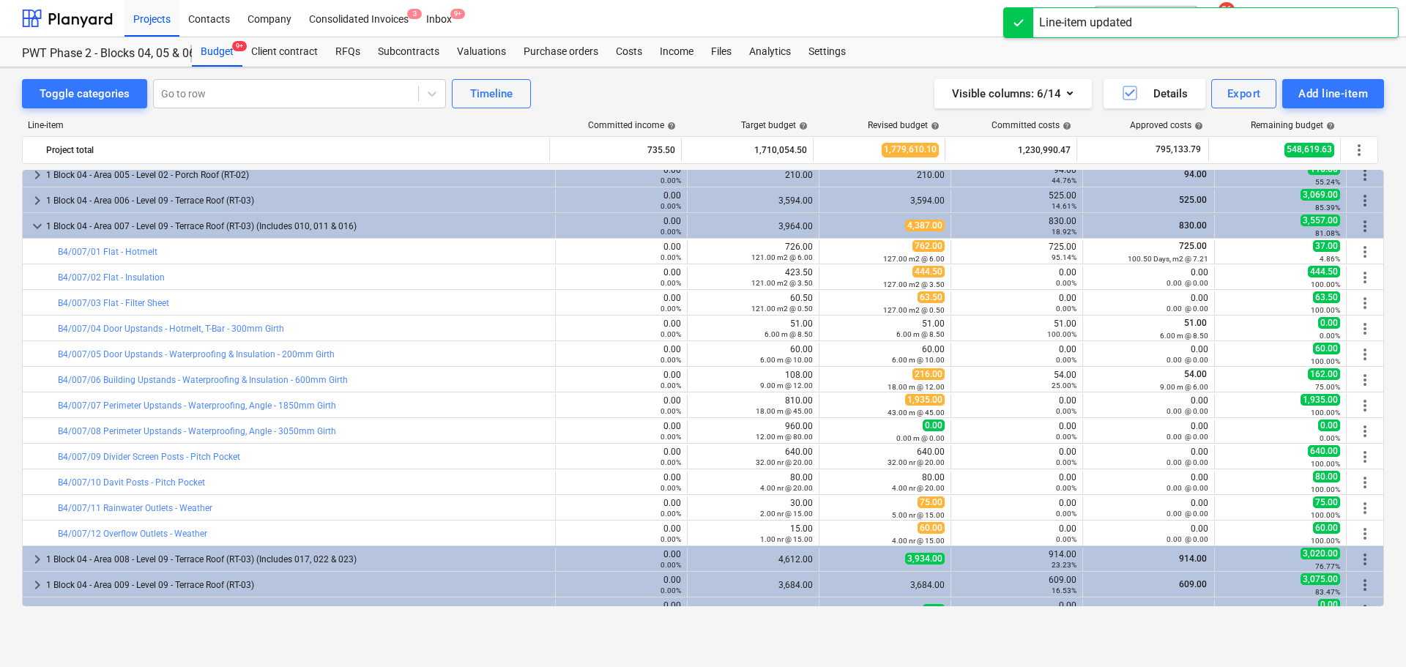
click at [862, 403] on div "1,935.00 43.00 m @ 45.00" at bounding box center [884, 405] width 119 height 23
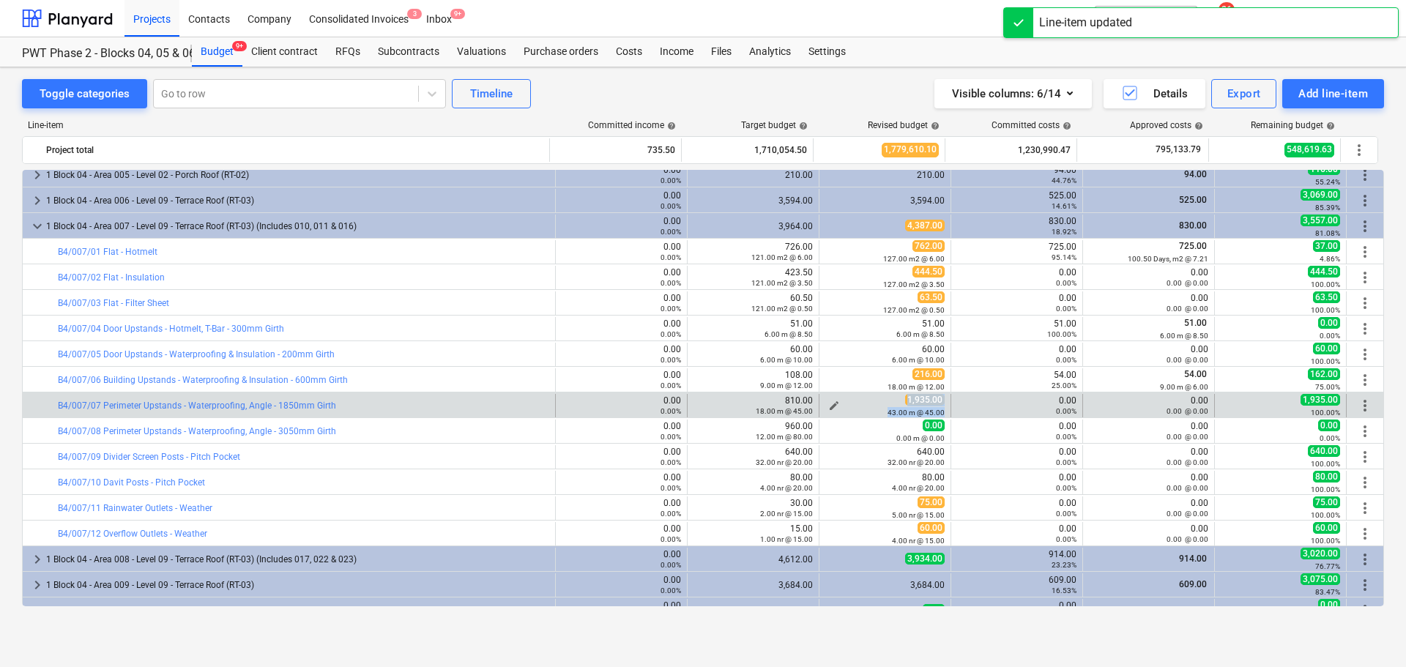
drag, startPoint x: 858, startPoint y: 403, endPoint x: 864, endPoint y: 411, distance: 10.0
click at [864, 411] on div "1,935.00 43.00 m @ 45.00" at bounding box center [884, 405] width 119 height 23
click at [864, 411] on div "43.00 m @ 45.00" at bounding box center [884, 412] width 119 height 10
drag, startPoint x: 864, startPoint y: 411, endPoint x: 876, endPoint y: 395, distance: 20.4
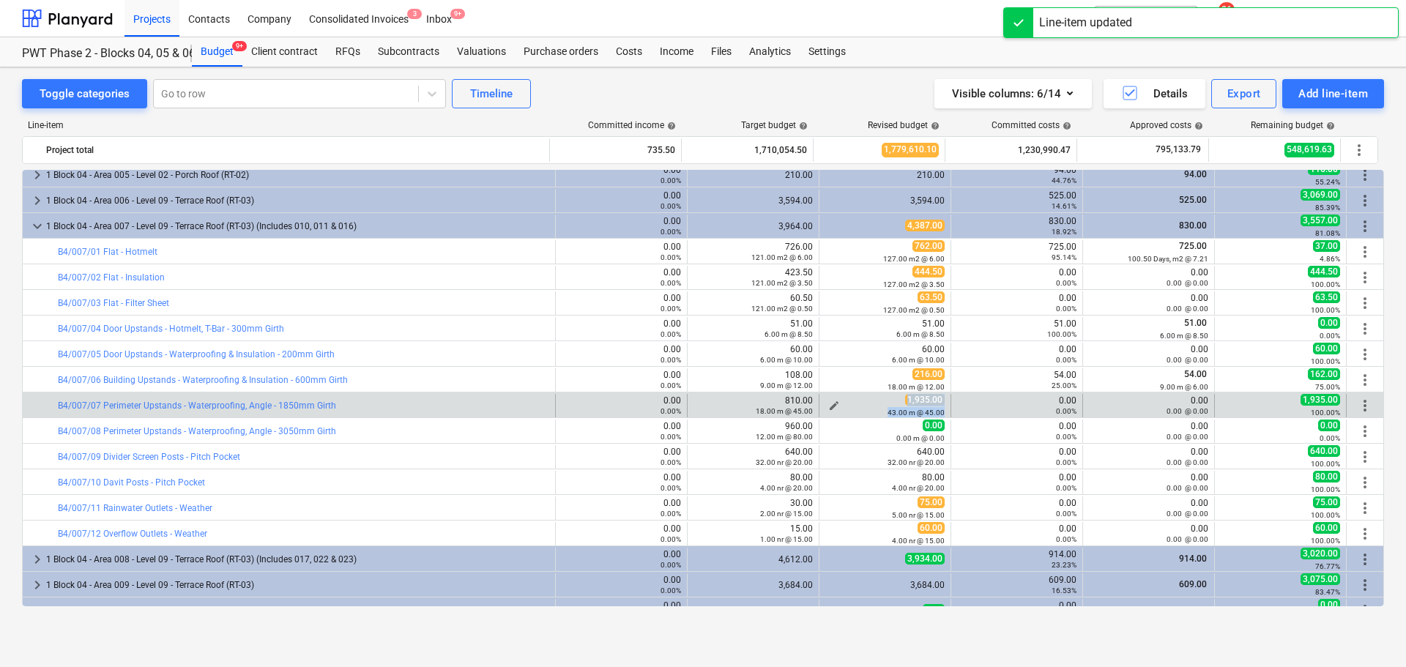
click at [876, 395] on div "1,935.00 43.00 m @ 45.00" at bounding box center [884, 405] width 119 height 23
drag, startPoint x: 876, startPoint y: 395, endPoint x: 876, endPoint y: 408, distance: 12.5
click at [876, 407] on div "1,935.00 43.00 m @ 45.00" at bounding box center [884, 405] width 119 height 23
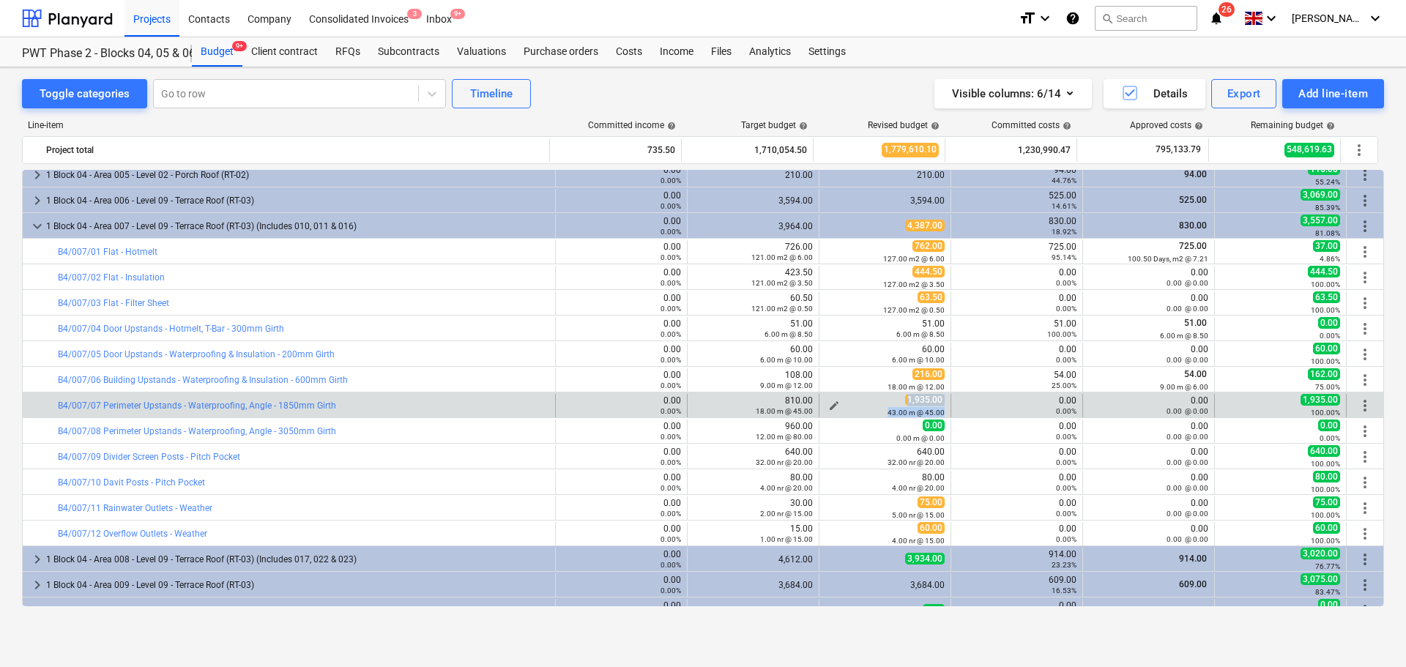
click at [876, 408] on div "43.00 m @ 45.00" at bounding box center [884, 412] width 119 height 10
click at [876, 409] on div "43.00 m @ 45.00" at bounding box center [884, 412] width 119 height 10
click at [879, 400] on div "1,935.00 43.00 m @ 45.00" at bounding box center [884, 405] width 119 height 23
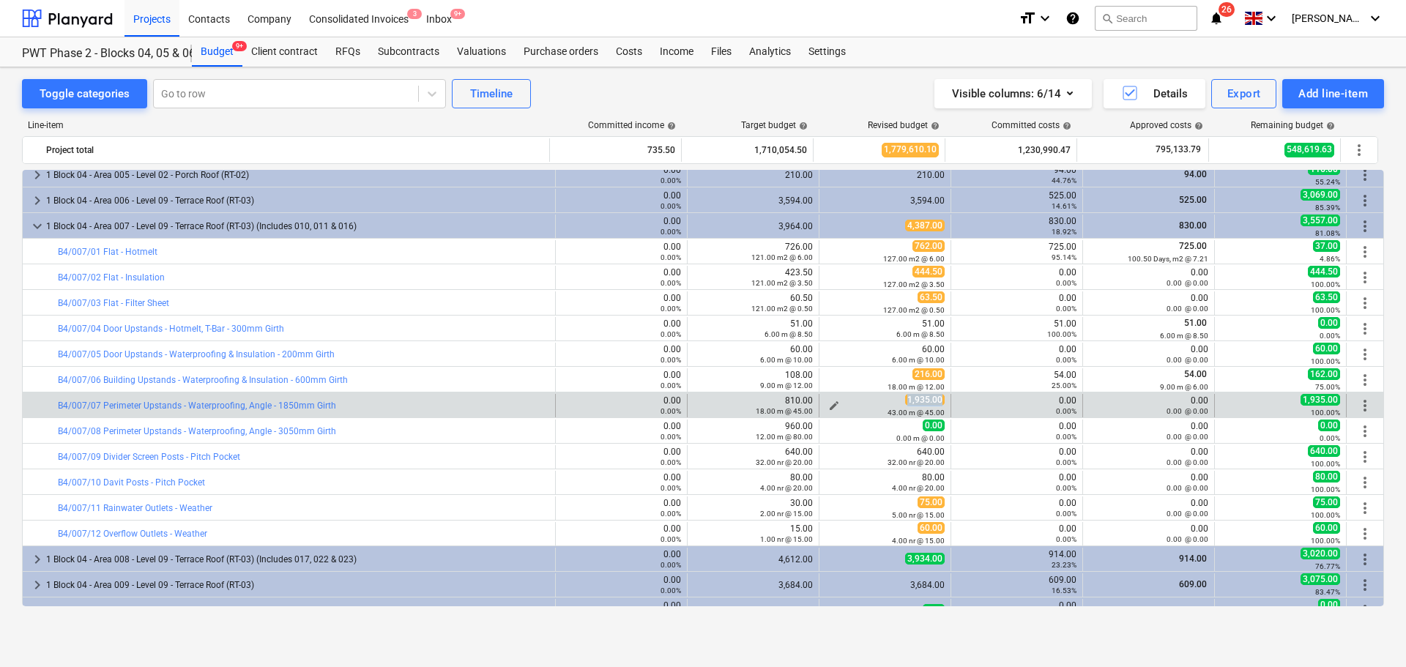
click at [879, 400] on div "1,935.00 43.00 m @ 45.00" at bounding box center [884, 405] width 119 height 23
drag, startPoint x: 879, startPoint y: 400, endPoint x: 879, endPoint y: 413, distance: 12.4
click at [879, 413] on div "1,935.00 43.00 m @ 45.00" at bounding box center [884, 405] width 119 height 23
click at [879, 413] on div "43.00 m @ 45.00" at bounding box center [884, 412] width 119 height 10
click at [831, 403] on span "edit" at bounding box center [834, 406] width 12 height 12
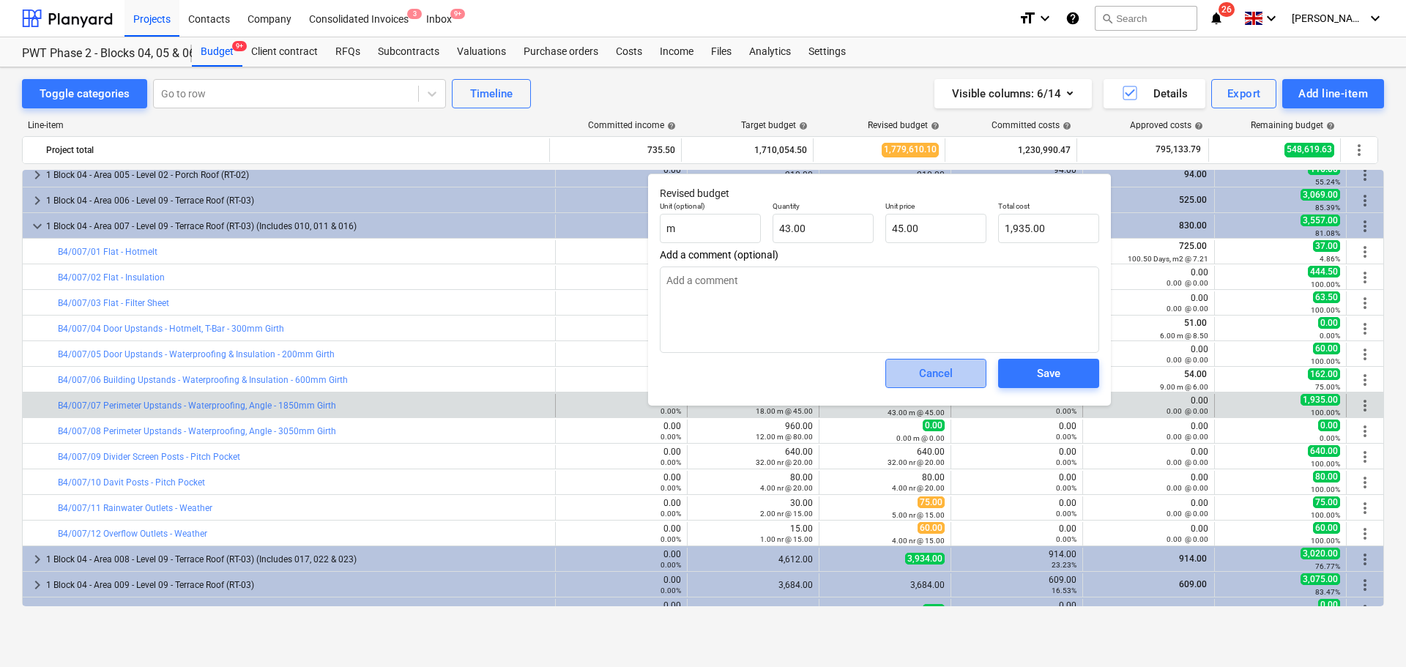
click at [944, 376] on div "Cancel" at bounding box center [936, 373] width 34 height 19
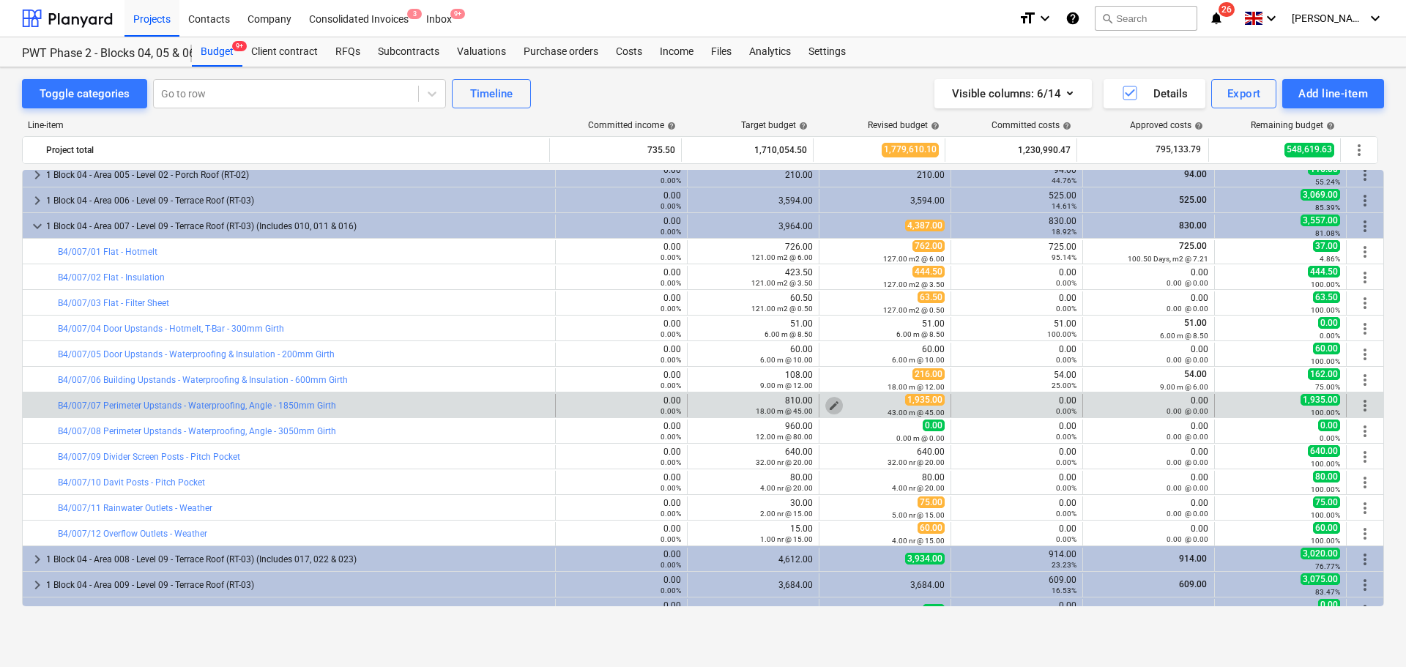
click at [834, 403] on span "edit" at bounding box center [834, 406] width 12 height 12
type textarea "x"
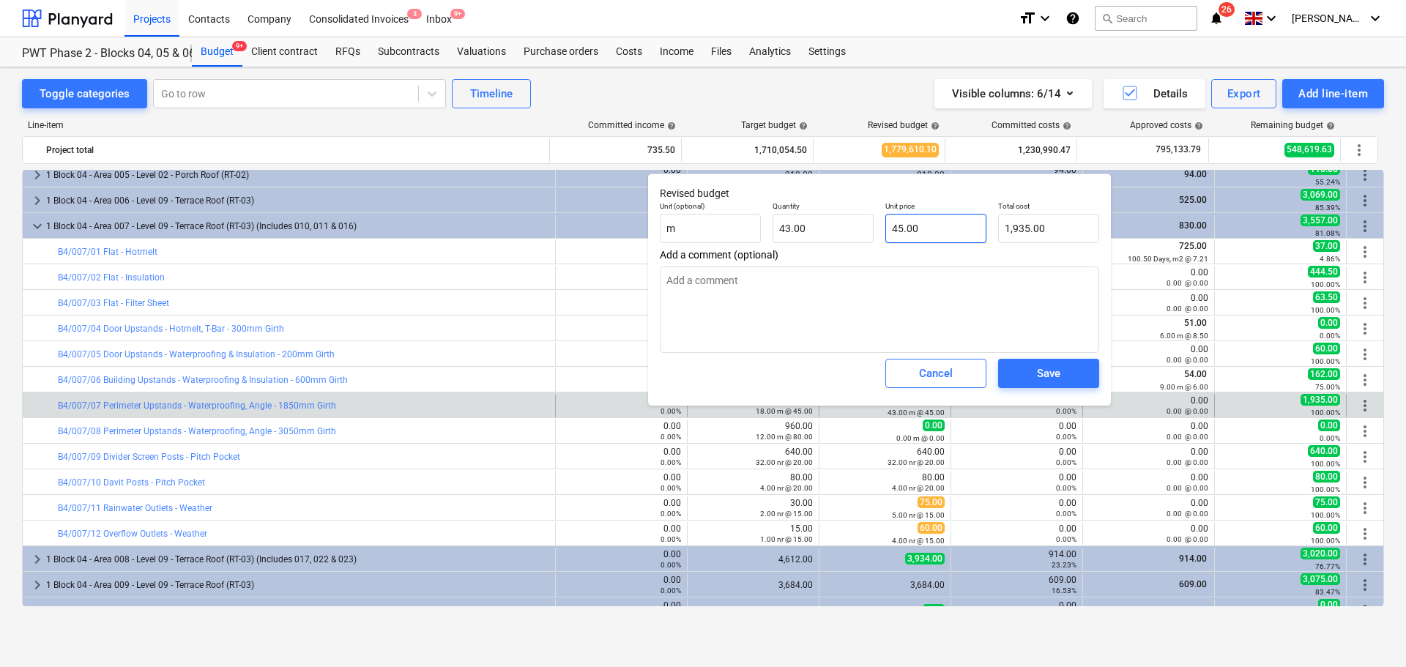
type input "45"
click at [939, 229] on input "45" at bounding box center [935, 228] width 101 height 29
type textarea "x"
type input "7"
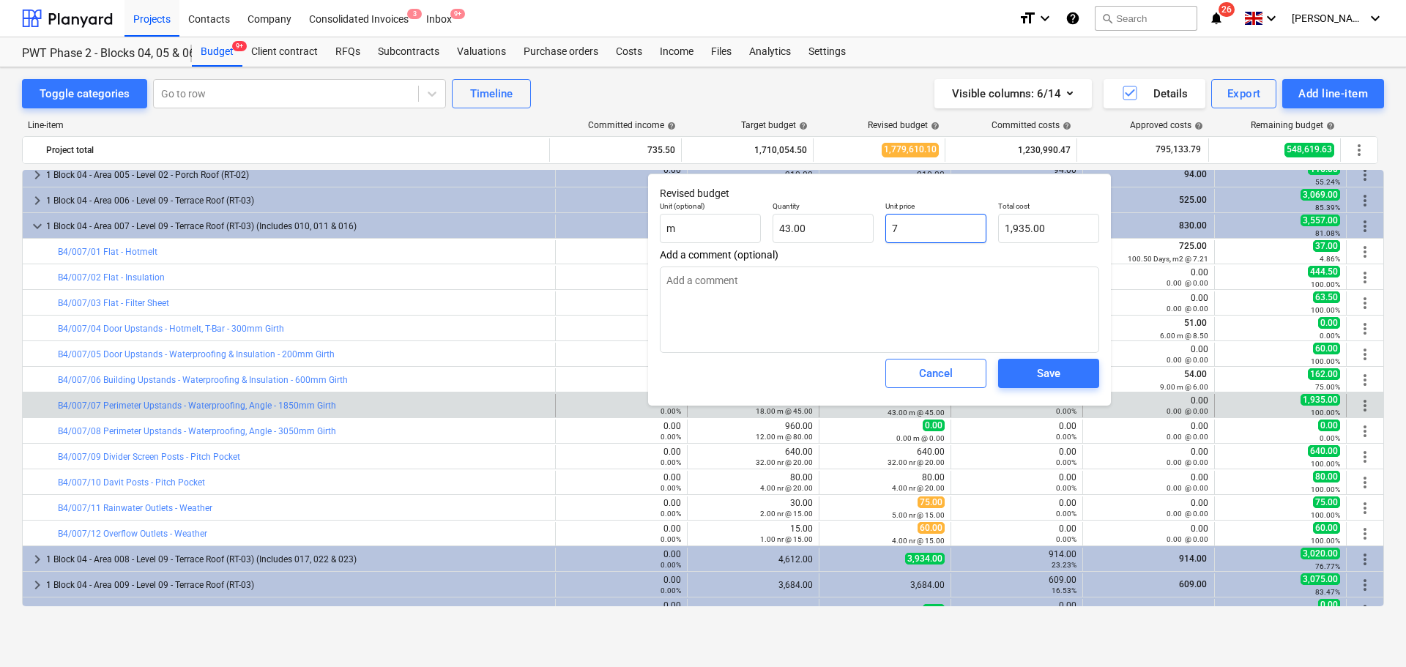
type input "301.00"
type textarea "x"
type input "70"
type input "3,010.00"
type input "70"
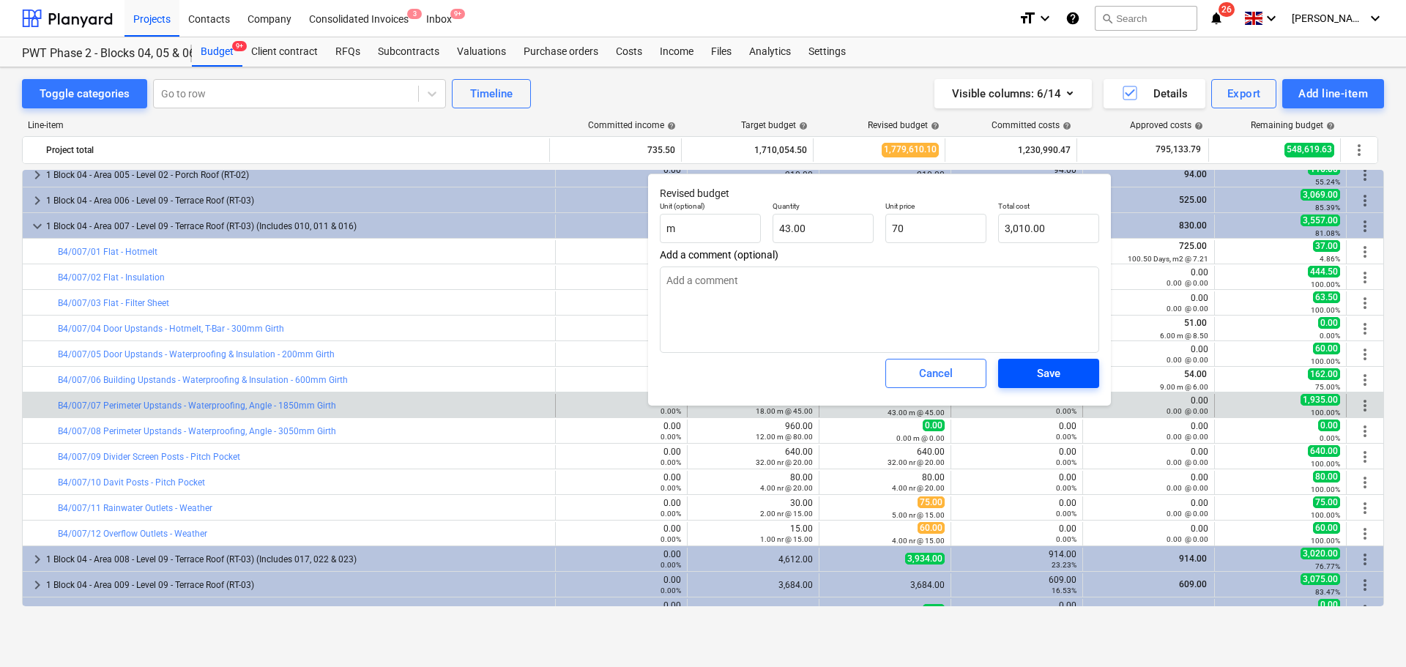
type textarea "x"
type input "70.00"
click at [1051, 372] on div "Save" at bounding box center [1048, 373] width 23 height 19
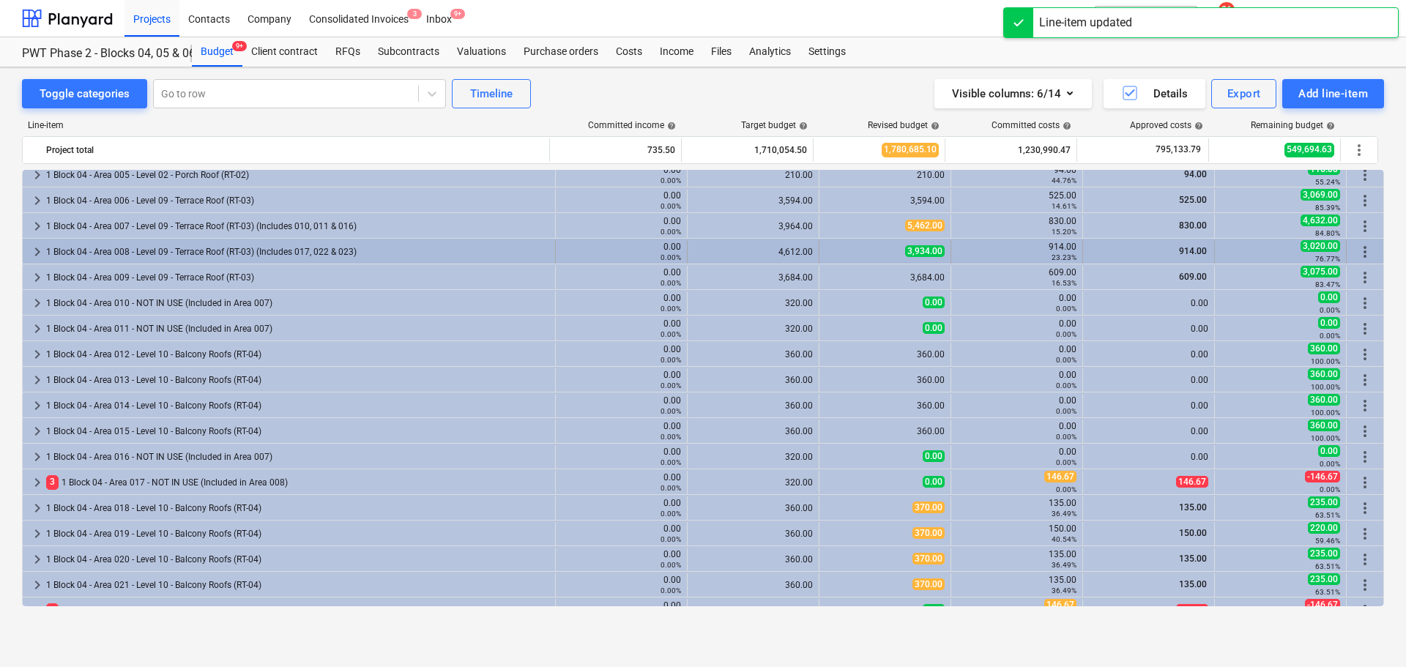
click at [297, 252] on div "1 Block 04 - Area 008 - Level 09 - Terrace Roof (RT-03) (Includes 017, 022 & 02…" at bounding box center [297, 251] width 503 height 23
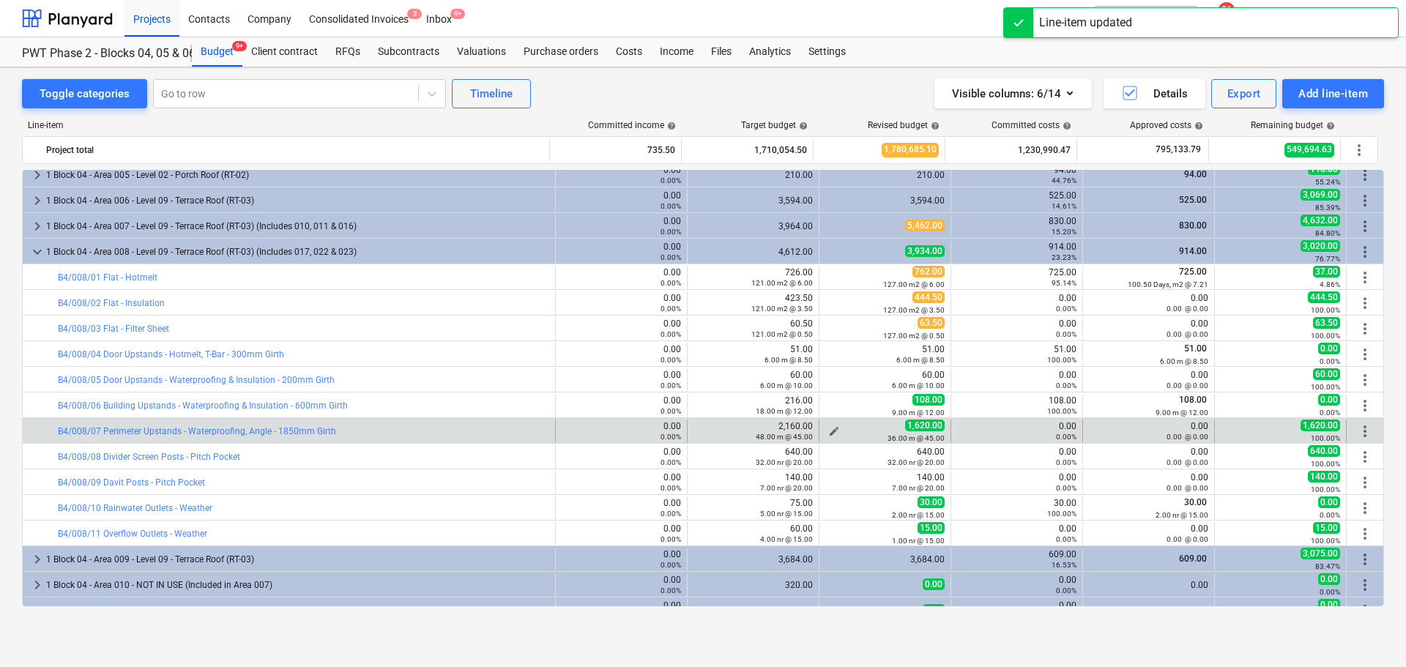
click at [830, 430] on span "edit" at bounding box center [834, 431] width 12 height 12
type textarea "x"
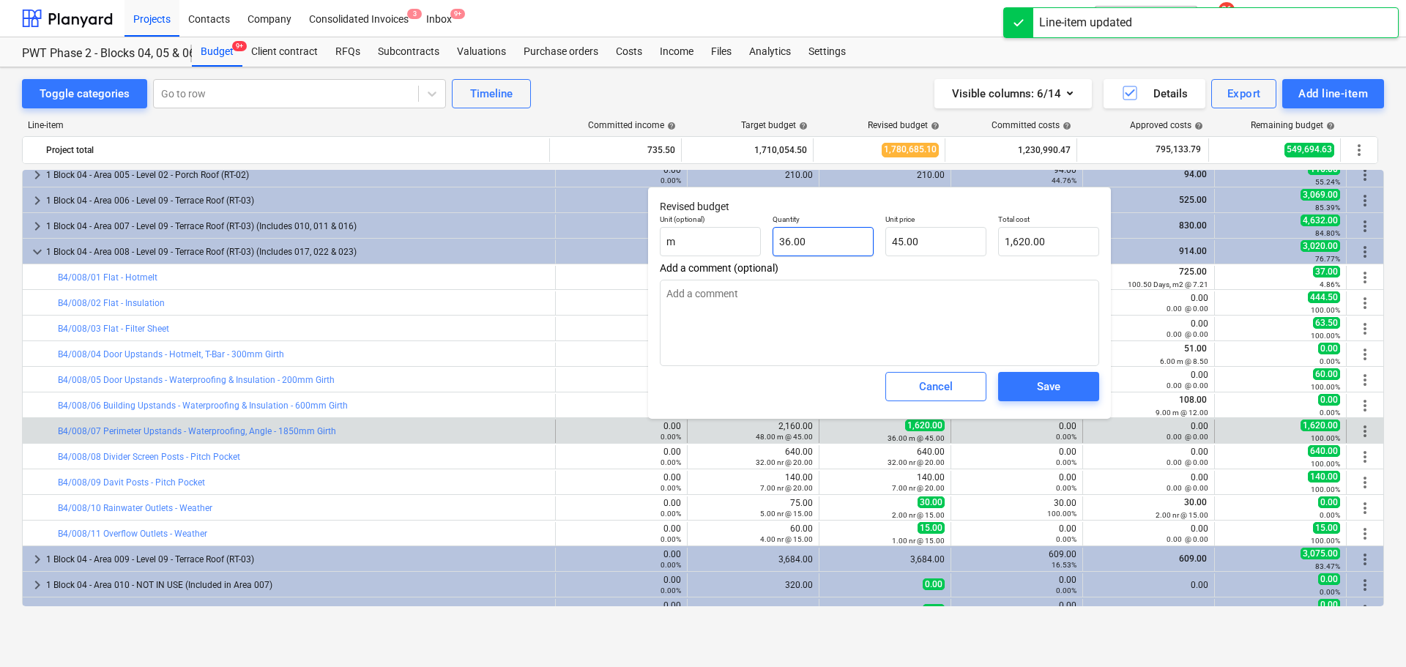
type input "36"
click at [832, 247] on input "36" at bounding box center [822, 241] width 101 height 29
click at [833, 246] on input "36" at bounding box center [822, 241] width 101 height 29
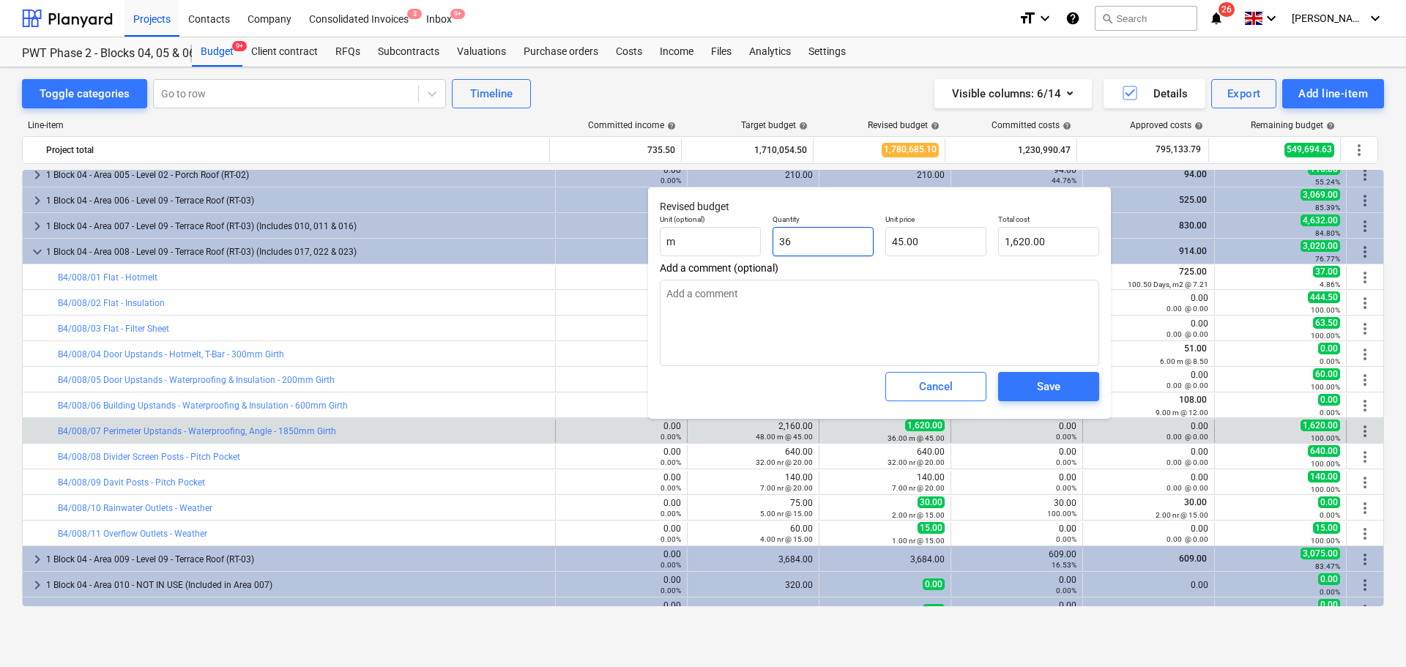
type textarea "x"
type input "4"
type input "180.00"
type textarea "x"
type input "42"
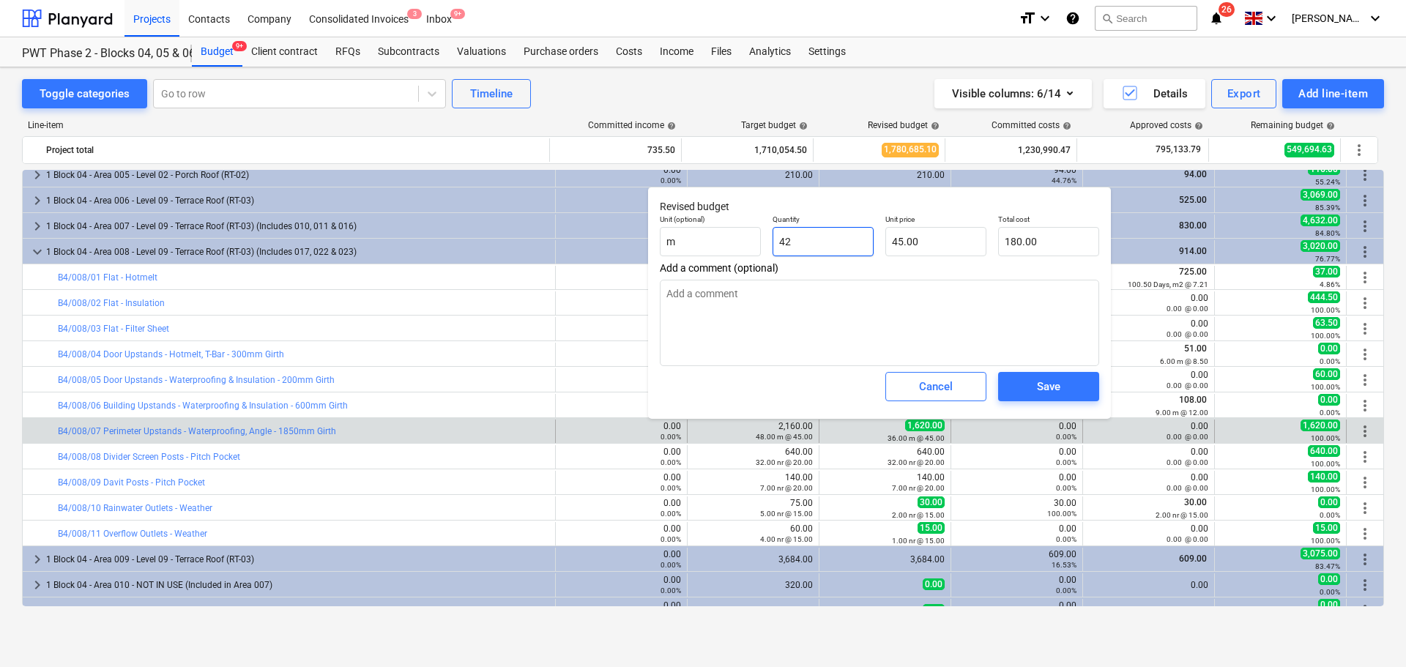
type input "1,890.00"
type input "42"
type textarea "x"
type input "42.00"
type input "45"
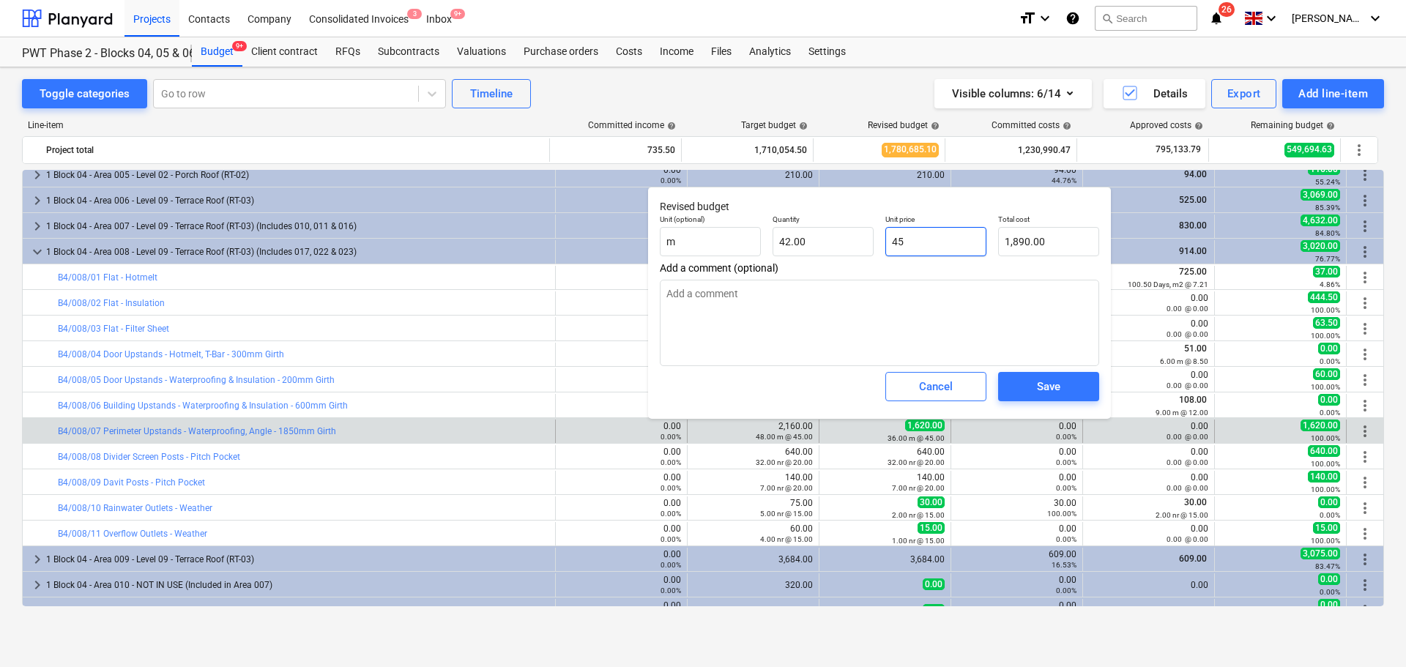
click at [951, 248] on input "45" at bounding box center [935, 241] width 101 height 29
type textarea "x"
type input "7"
type input "294.00"
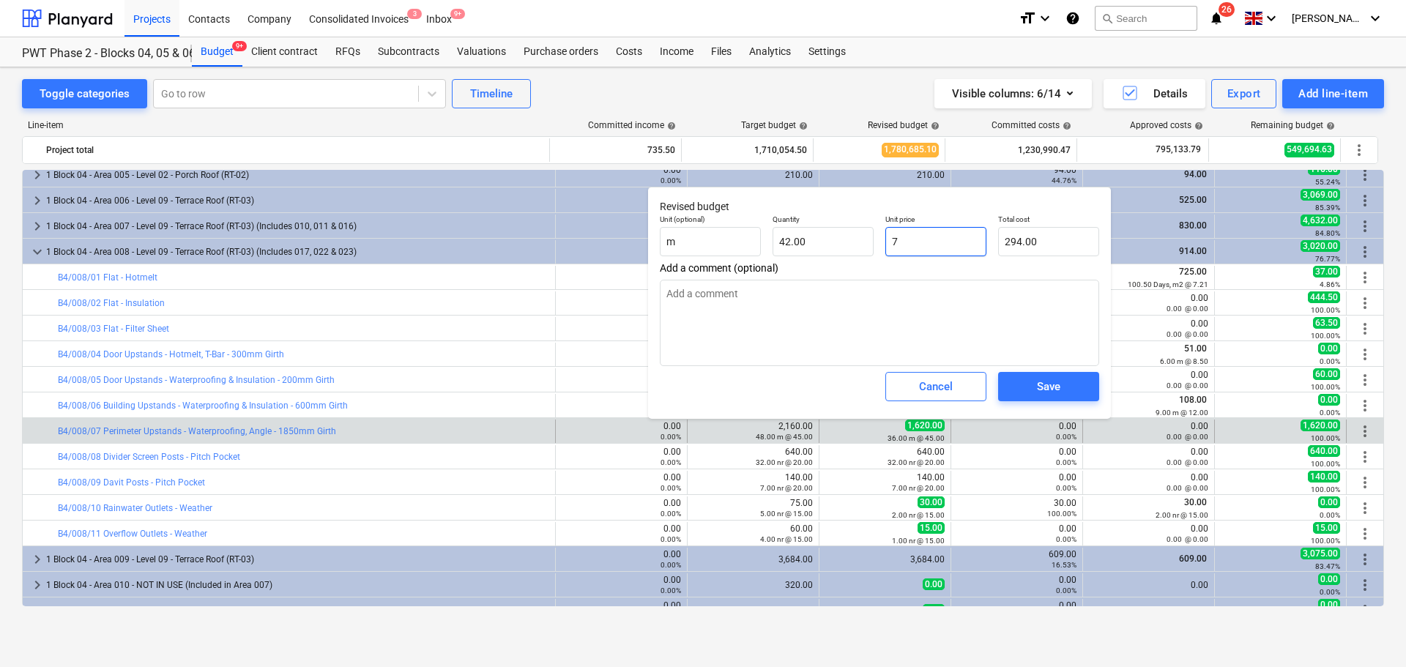
type textarea "x"
type input "70"
type input "2,940.00"
type input "70"
type textarea "x"
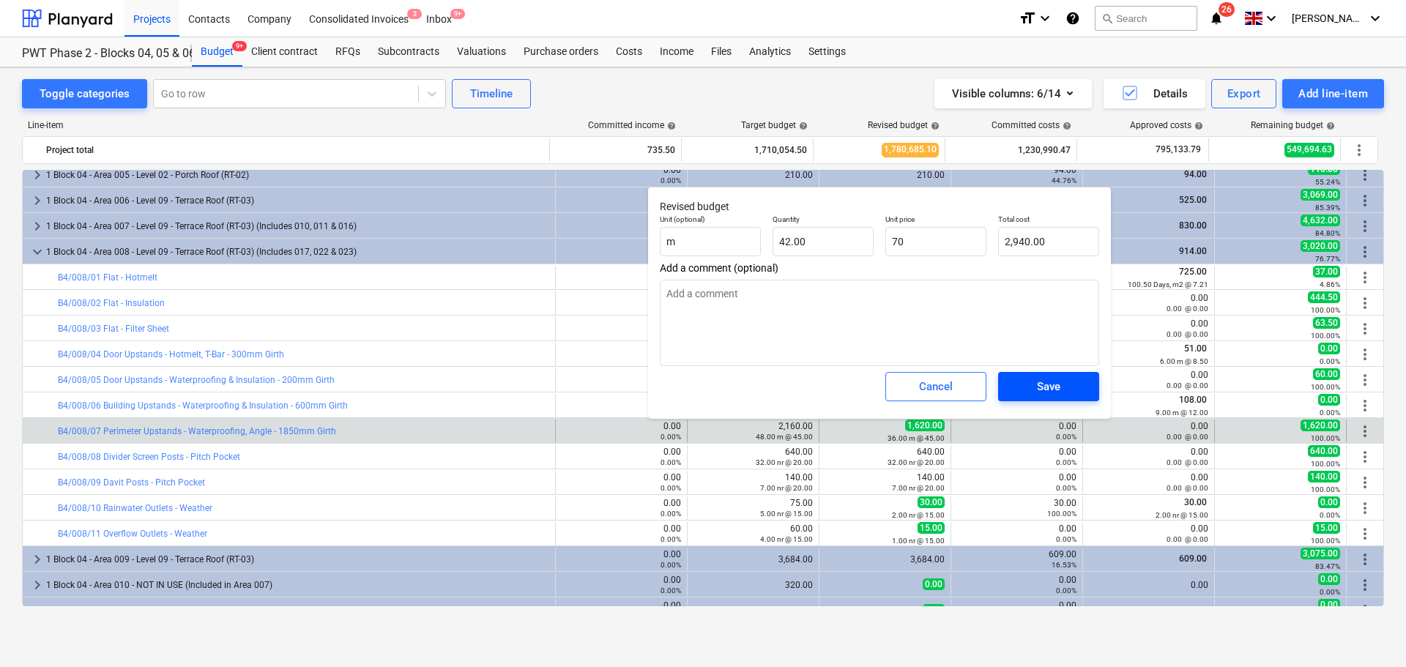
type input "70.00"
click at [1046, 387] on div "Save" at bounding box center [1048, 386] width 23 height 19
type textarea "x"
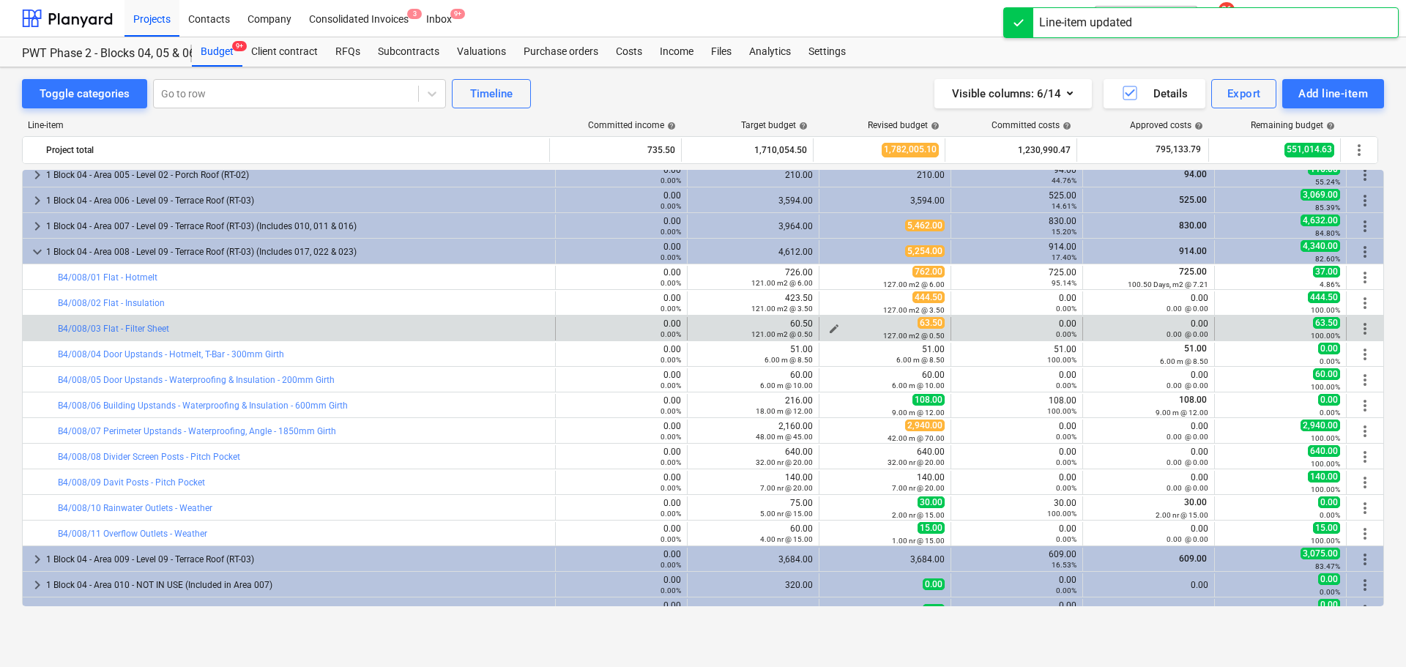
click at [898, 326] on div "63.50 127.00 m2 @ 0.50" at bounding box center [884, 328] width 119 height 23
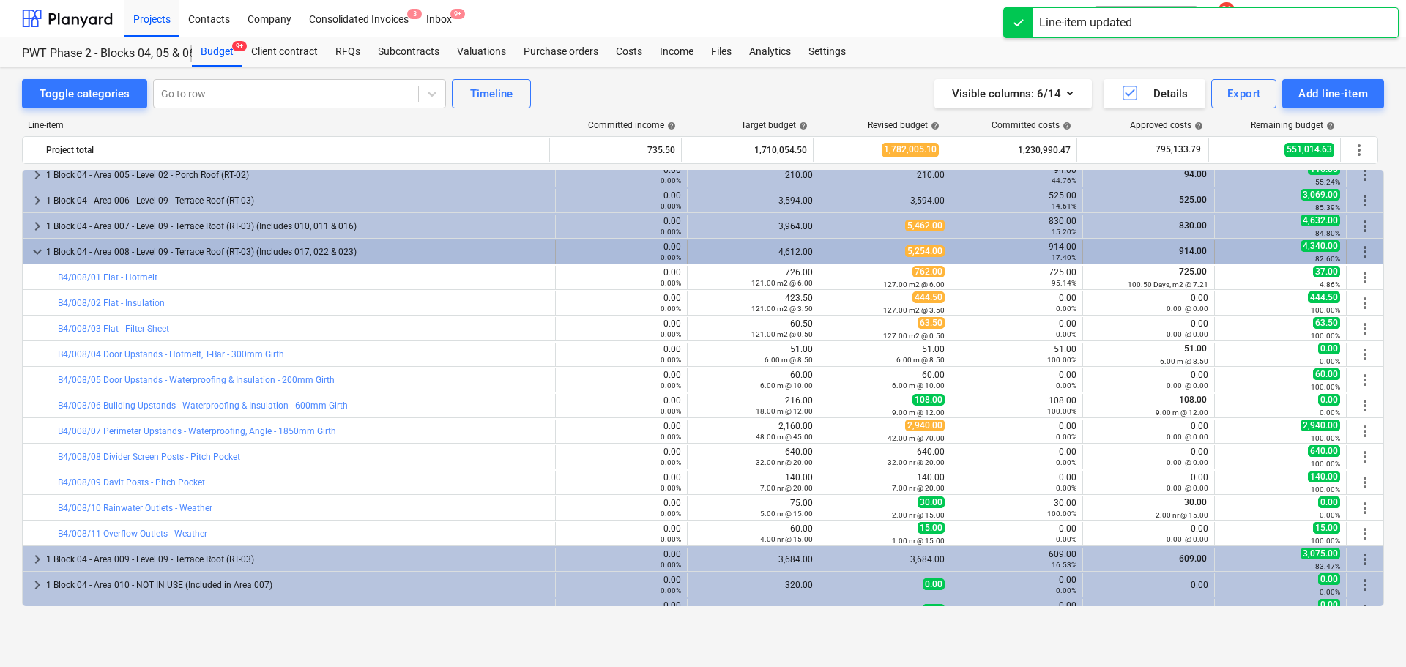
click at [887, 259] on div "5,254.00" at bounding box center [884, 251] width 119 height 23
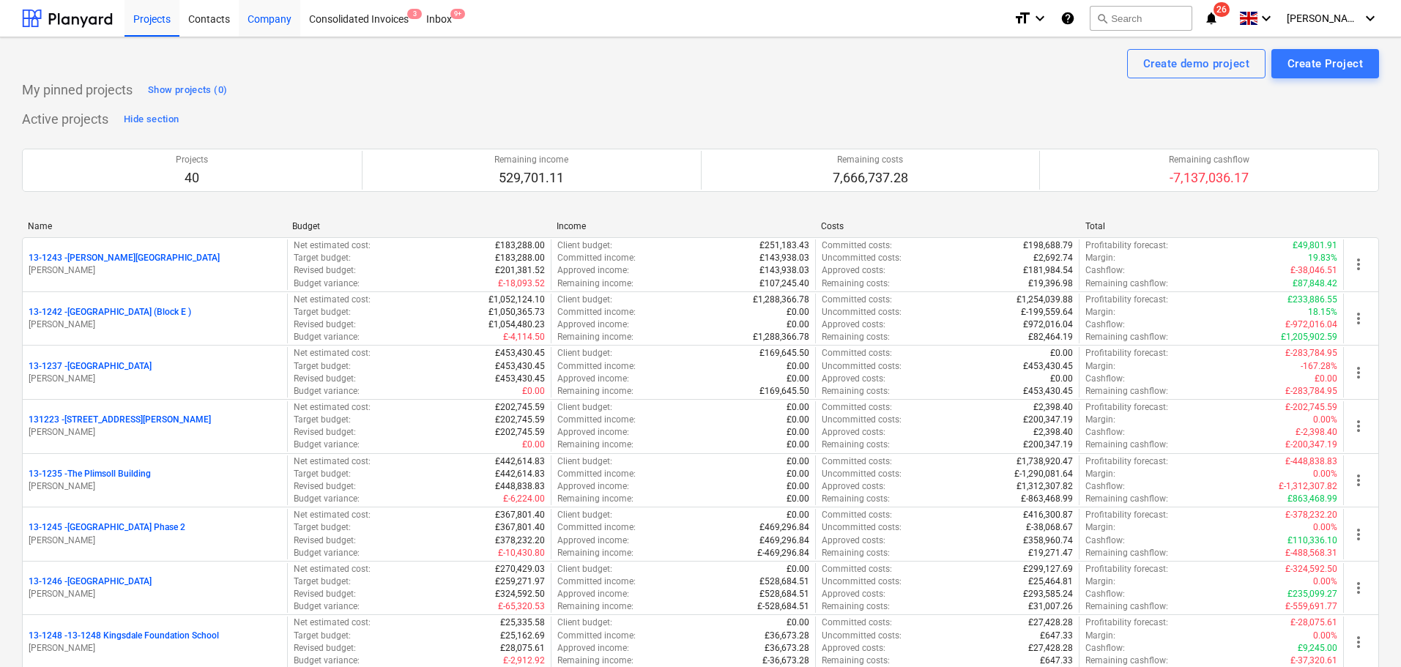
click at [282, 26] on div "Company" at bounding box center [270, 17] width 62 height 37
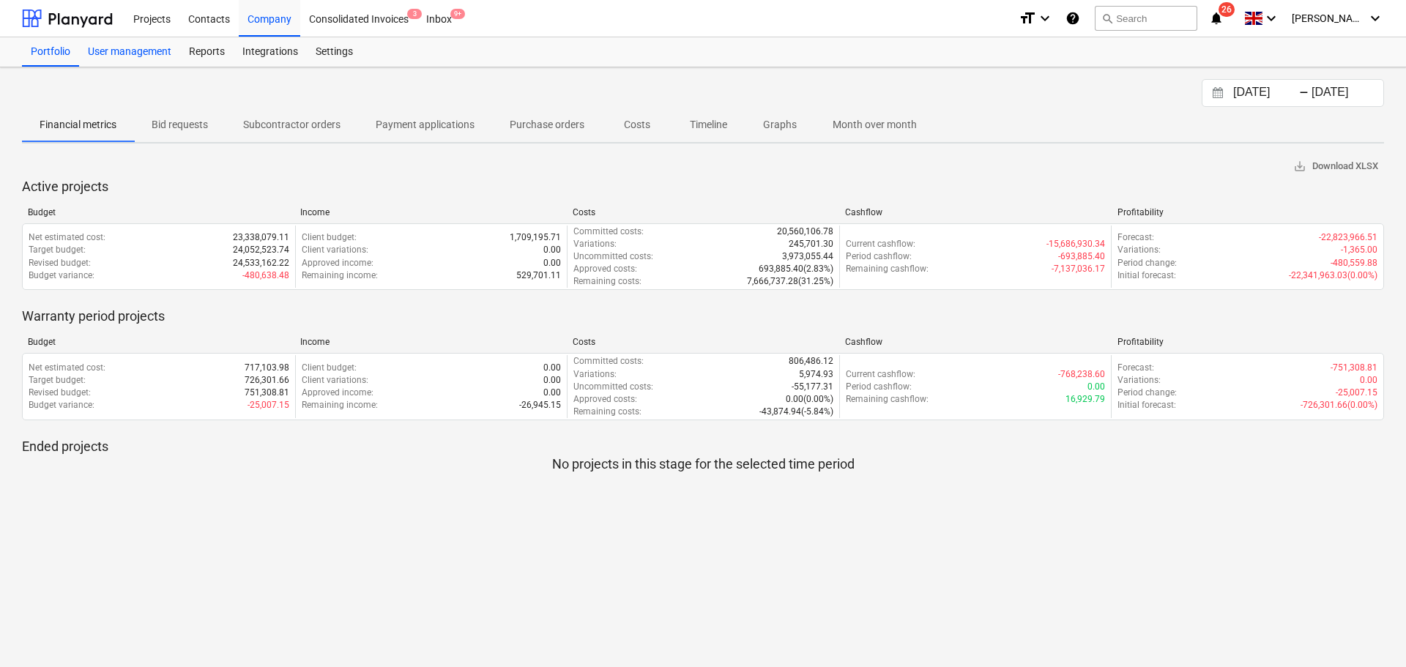
click at [118, 49] on div "User management" at bounding box center [129, 51] width 101 height 29
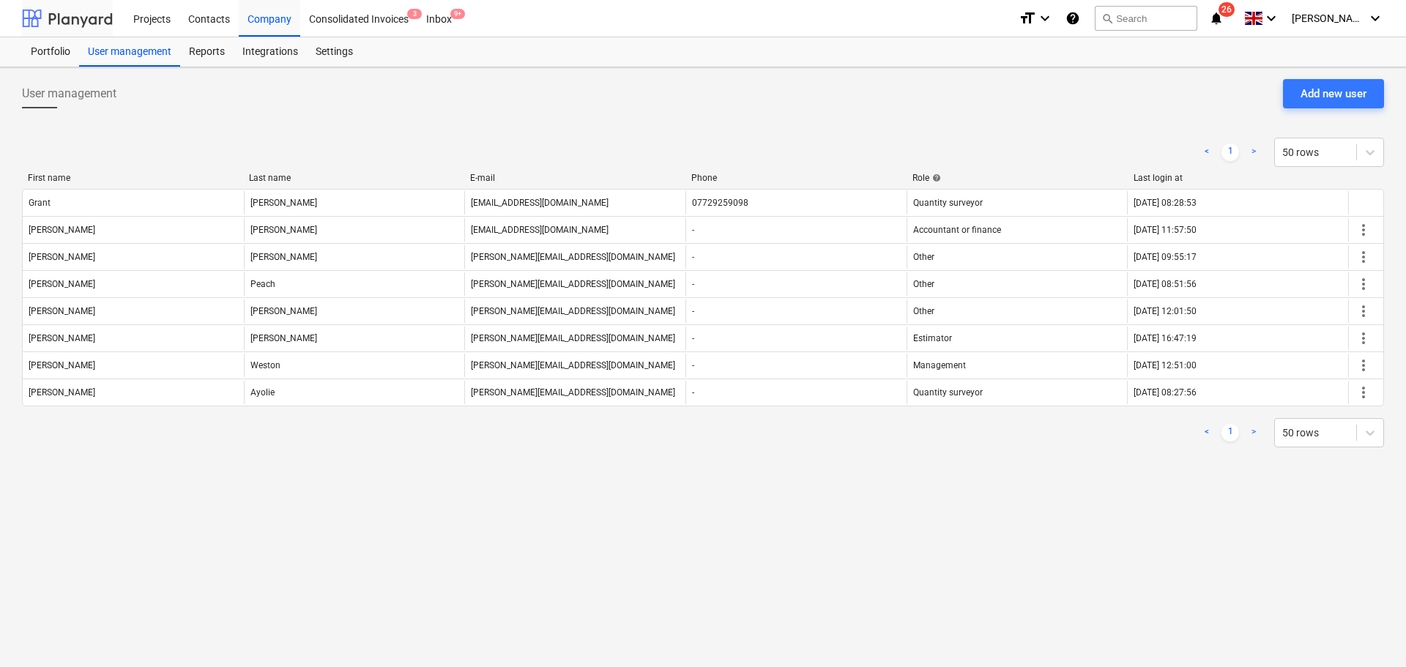
click at [89, 21] on div at bounding box center [67, 18] width 91 height 37
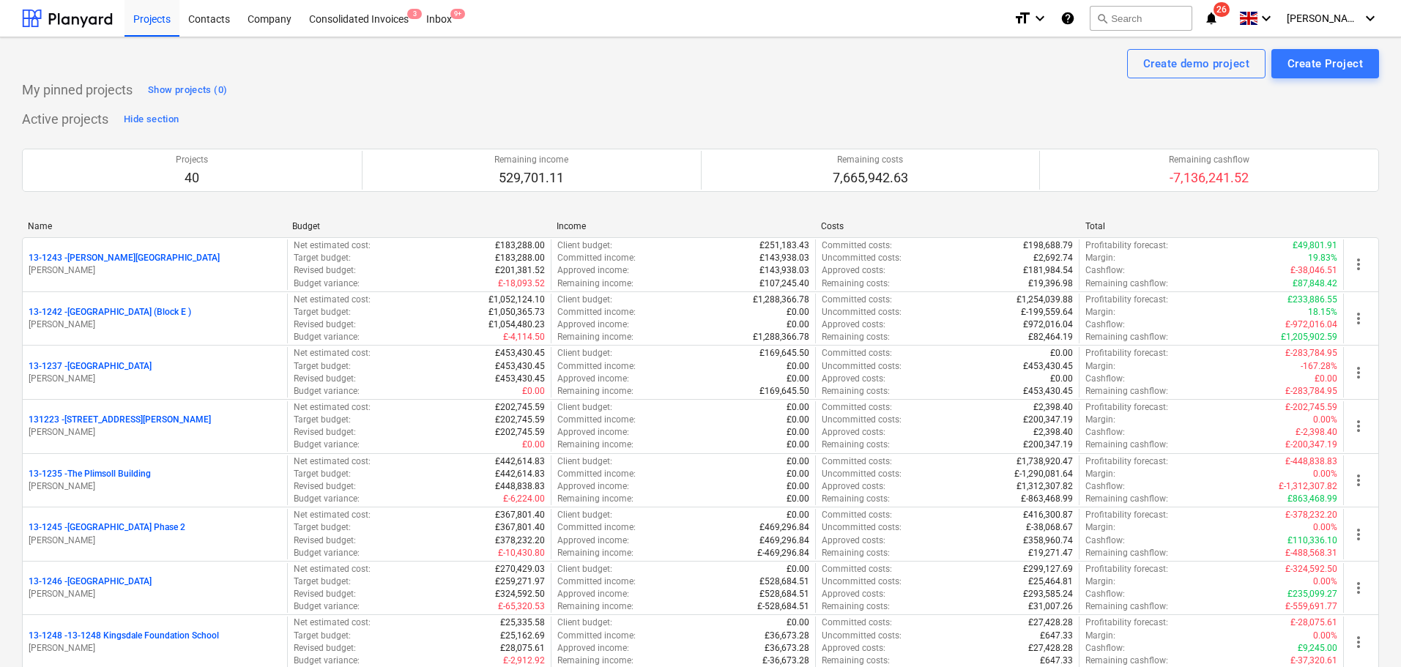
click at [100, 92] on p "My pinned projects" at bounding box center [77, 90] width 111 height 18
drag, startPoint x: 100, startPoint y: 92, endPoint x: 357, endPoint y: 95, distance: 257.7
click at [370, 82] on div "My pinned projects Show projects (0)" at bounding box center [700, 89] width 1357 height 23
